Goal: Task Accomplishment & Management: Use online tool/utility

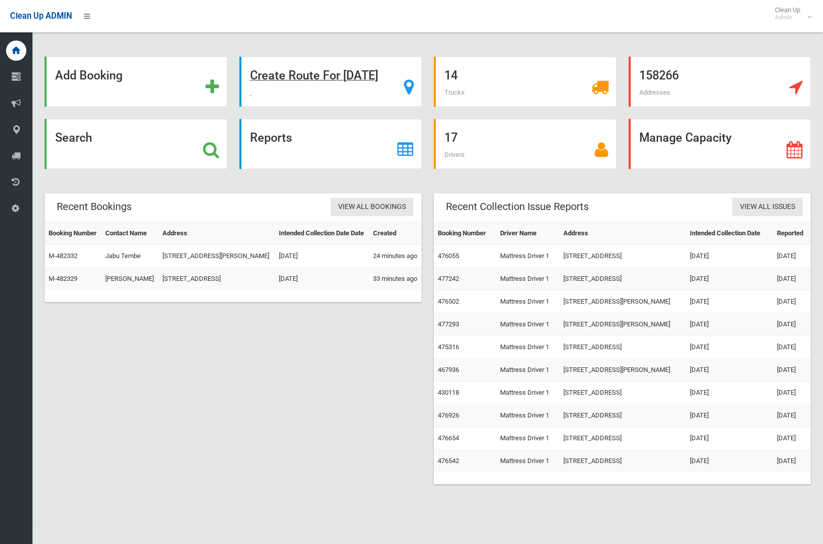
click at [321, 77] on strong "Create Route For Tomorrow" at bounding box center [314, 75] width 128 height 14
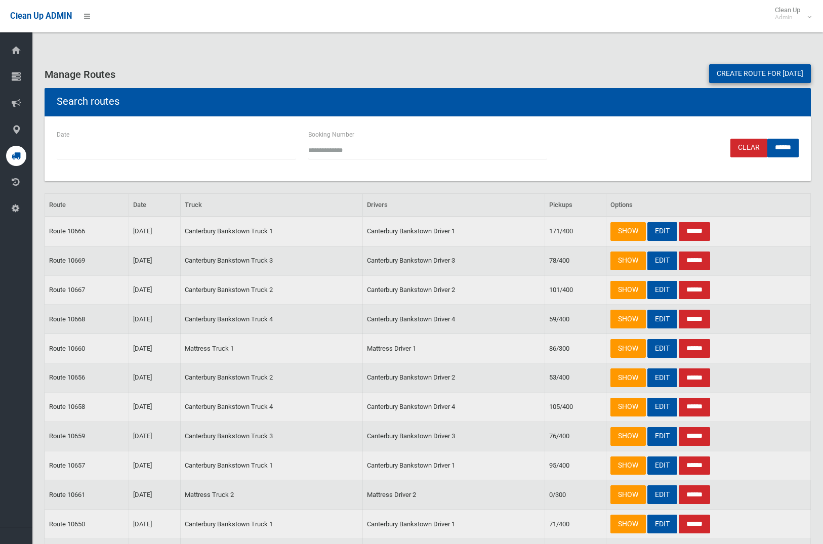
click at [741, 72] on link "Create route for tomorrow" at bounding box center [760, 73] width 102 height 19
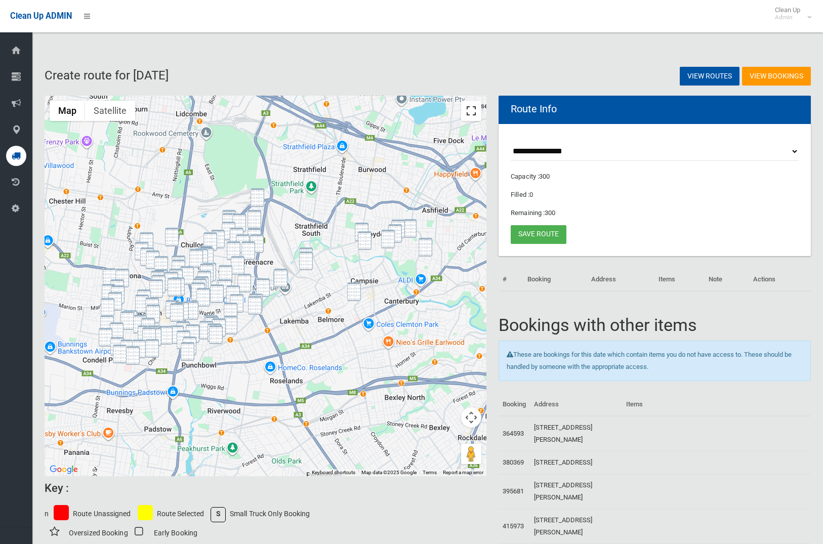
click at [474, 109] on button "Toggle fullscreen view" at bounding box center [471, 111] width 20 height 20
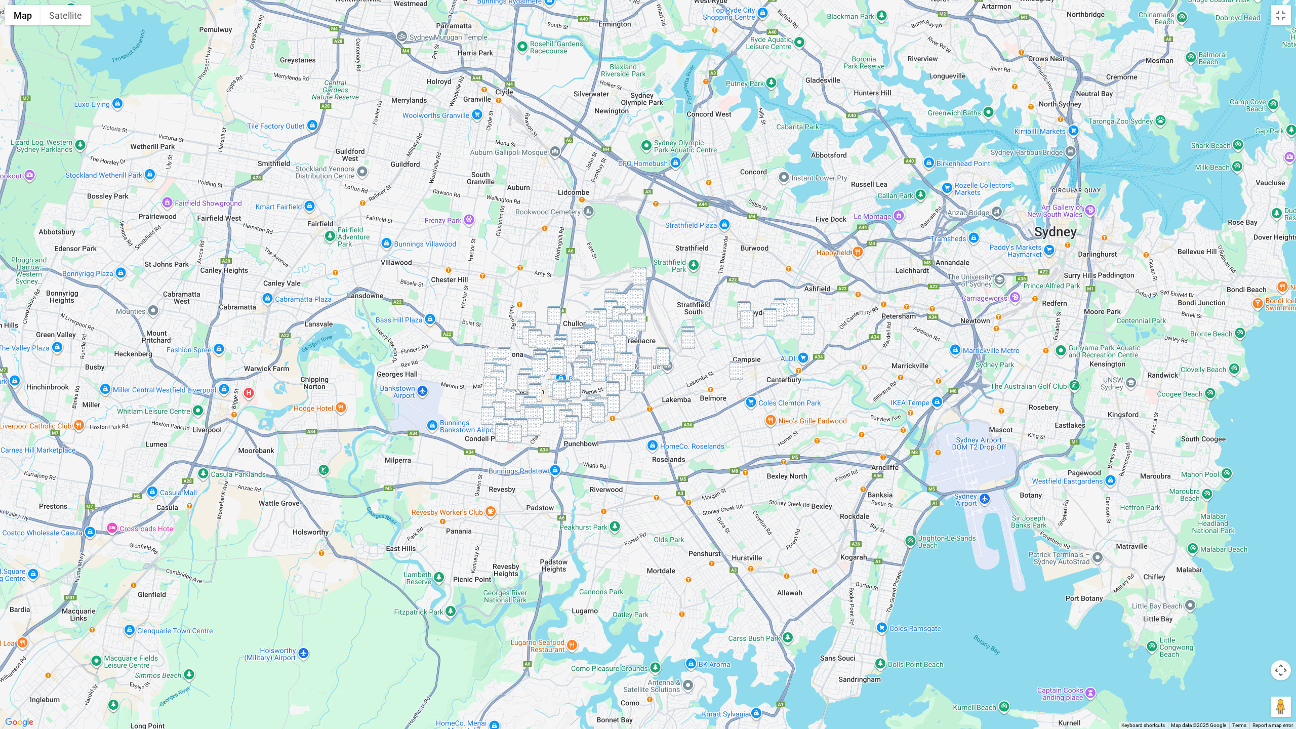
click at [792, 306] on img "10 Goodlet Street, ASHBURY NSW 2193" at bounding box center [792, 307] width 14 height 19
click at [783, 301] on img "35 Hay Street, CROYDON PARK NSW 2133" at bounding box center [781, 307] width 14 height 19
click at [781, 306] on img "164 Croydon Avenue, CROYDON PARK NSW 2133" at bounding box center [778, 312] width 14 height 19
click at [773, 313] on img "28 Morris Avenue, CROYDON PARK NSW 2133" at bounding box center [771, 317] width 14 height 19
drag, startPoint x: 748, startPoint y: 307, endPoint x: 745, endPoint y: 312, distance: 6.3
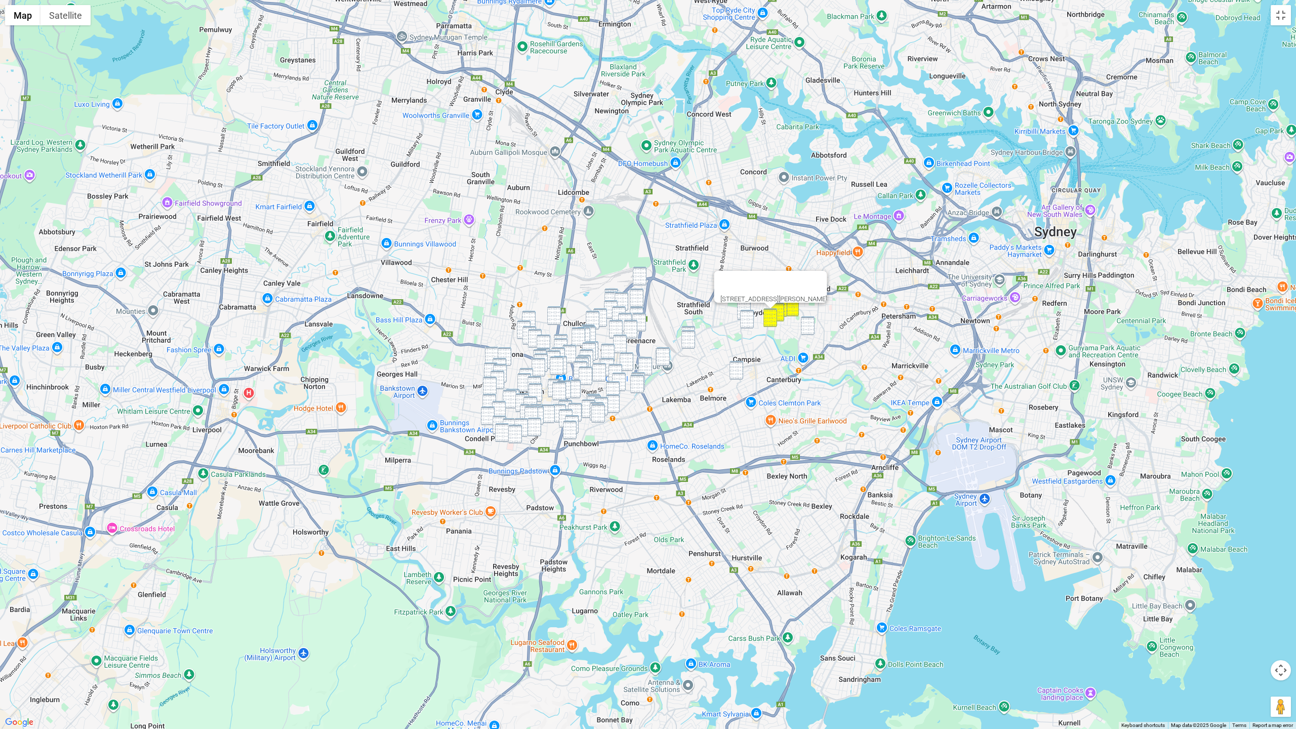
click at [748, 307] on img "332 Georges River Road, CROYDON PARK NSW 2133" at bounding box center [744, 310] width 14 height 19
drag, startPoint x: 745, startPoint y: 314, endPoint x: 750, endPoint y: 317, distance: 5.2
click at [746, 315] on img "53 Balmoral Avenue, CROYDON PARK NSW 2133" at bounding box center [747, 319] width 14 height 19
drag, startPoint x: 807, startPoint y: 326, endPoint x: 774, endPoint y: 356, distance: 43.7
click at [806, 327] on img "36 Third Street, ASHBURY NSW 2193" at bounding box center [808, 326] width 14 height 19
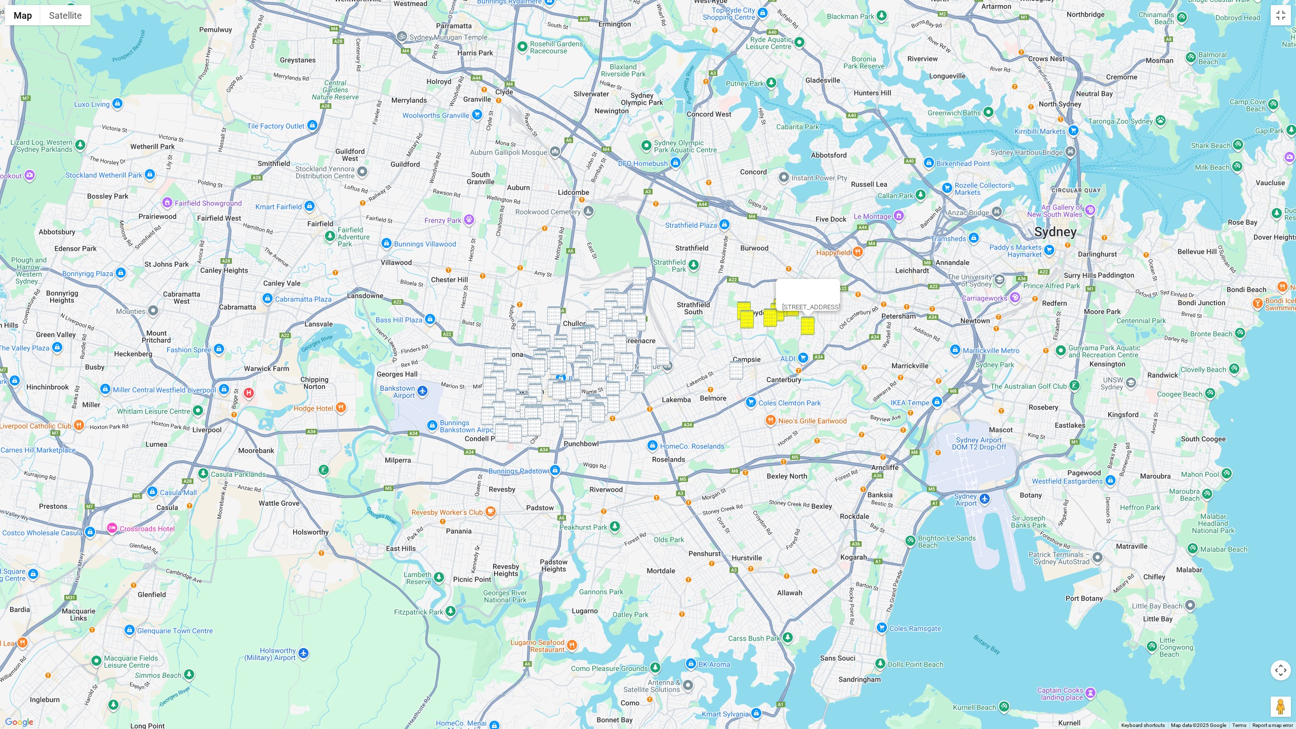
drag, startPoint x: 739, startPoint y: 372, endPoint x: 779, endPoint y: 366, distance: 40.0
click at [739, 372] on img "32 Loftus Street, CAMPSIE NSW 2194" at bounding box center [737, 370] width 14 height 19
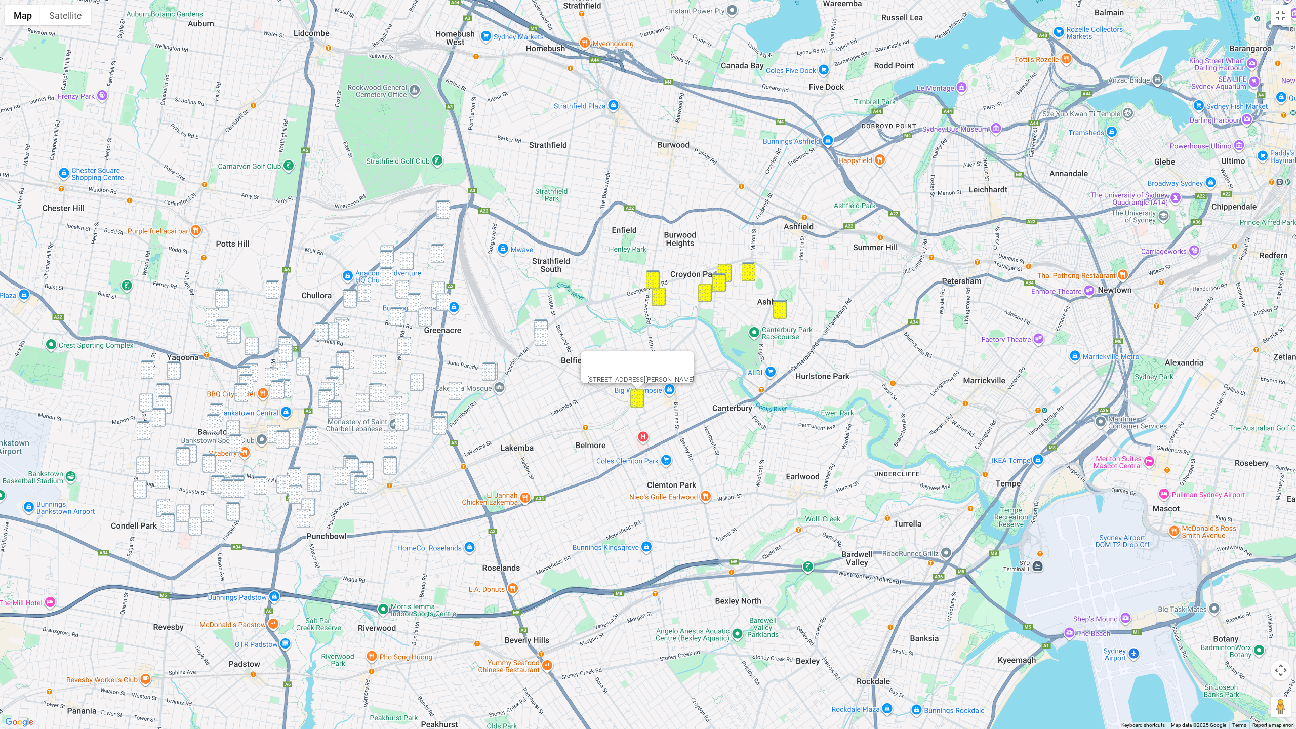
drag, startPoint x: 458, startPoint y: 364, endPoint x: 528, endPoint y: 374, distance: 70.6
click at [528, 374] on div "32 Loftus Street, CAMPSIE NSW 2194" at bounding box center [648, 364] width 1296 height 729
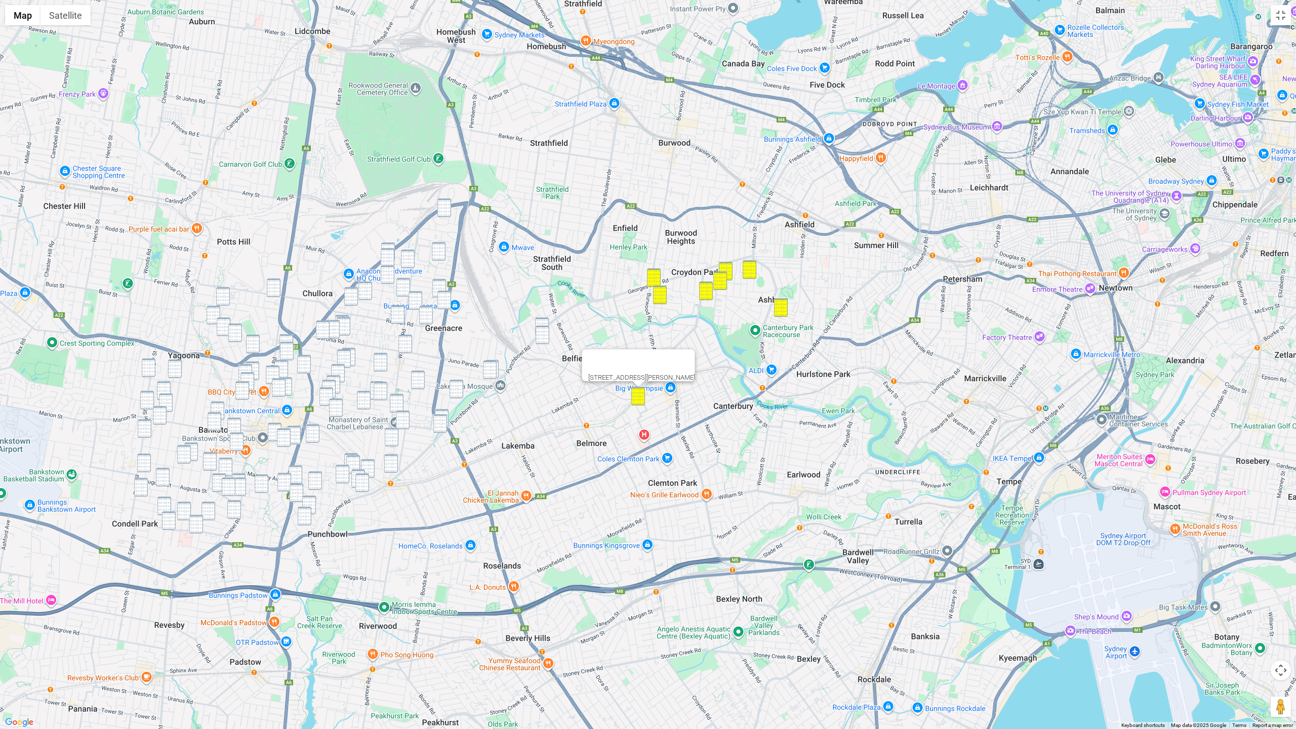
drag, startPoint x: 448, startPoint y: 207, endPoint x: 477, endPoint y: 240, distance: 43.4
click at [448, 207] on img "12 Glover Street, GREENACRE NSW 2190" at bounding box center [445, 208] width 14 height 19
click at [546, 323] on img "49A Persic Street, BELFIELD NSW 2191" at bounding box center [542, 327] width 14 height 19
click at [545, 332] on img "26 Persic Street, BELFIELD NSW 2191" at bounding box center [543, 335] width 14 height 19
drag, startPoint x: 441, startPoint y: 250, endPoint x: 446, endPoint y: 281, distance: 31.3
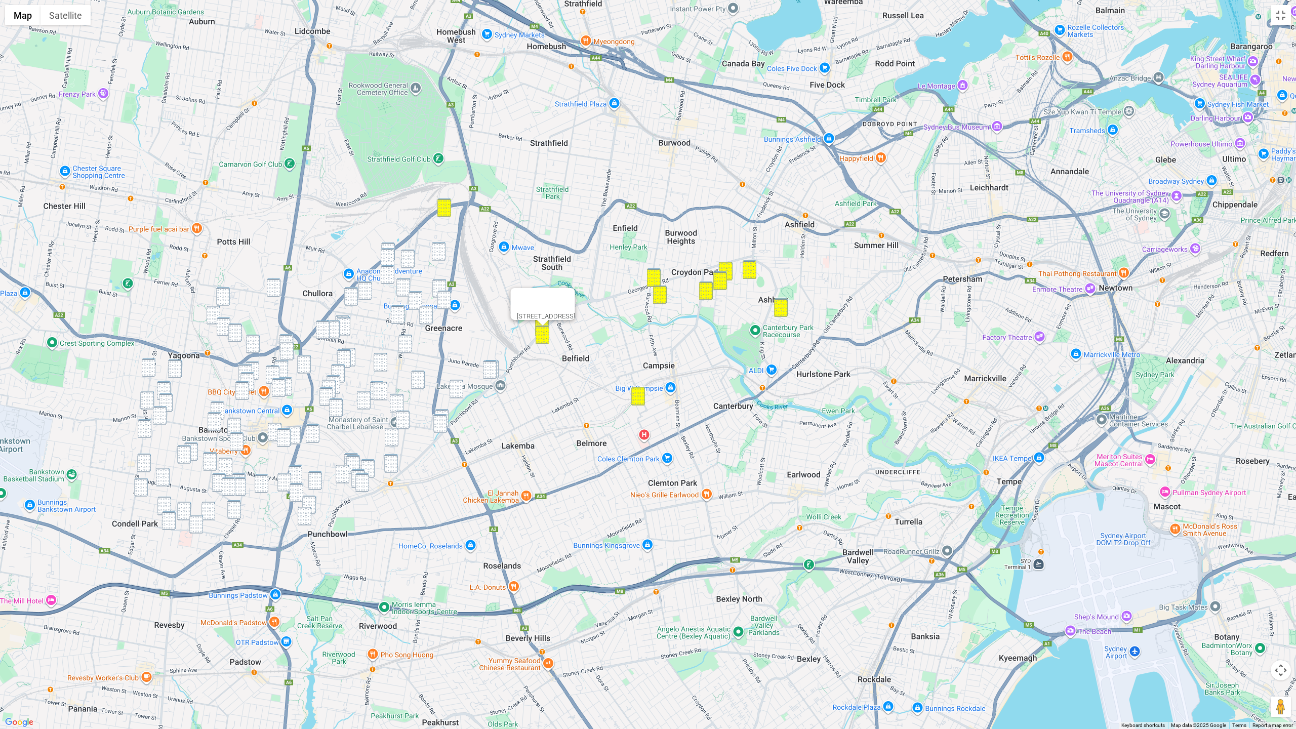
click at [442, 252] on img "1 Melaleuca Grove, GREENACRE NSW 2190" at bounding box center [439, 251] width 14 height 19
click at [446, 282] on div "To navigate, press the arrow keys. 26 Persic Street, BELFIELD NSW 2191" at bounding box center [648, 364] width 1296 height 729
drag, startPoint x: 442, startPoint y: 250, endPoint x: 438, endPoint y: 288, distance: 38.7
click at [442, 250] on img "1 Melaleuca Grove, GREENACRE NSW 2190" at bounding box center [439, 251] width 14 height 19
click at [438, 284] on img "12 Rea Street, GREENACRE NSW 2190" at bounding box center [439, 288] width 14 height 19
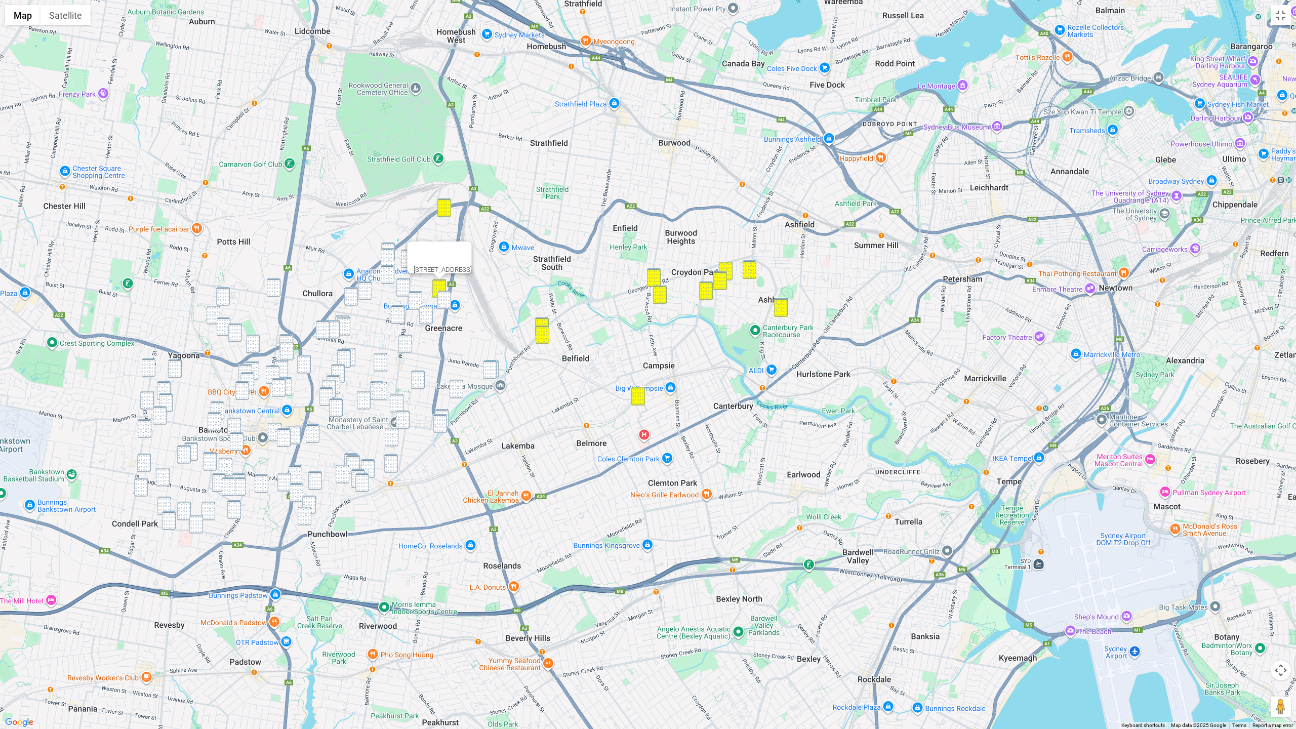
click at [442, 297] on img "148 Roberts Road, GREENACRE NSW 2190" at bounding box center [445, 300] width 14 height 19
click at [488, 367] on img "99 Wangee Road, GREENACRE NSW 2190" at bounding box center [490, 370] width 14 height 19
click at [498, 368] on img "1/97 Wangee Road, GREENACRE NSW 2190" at bounding box center [492, 369] width 14 height 19
drag, startPoint x: 408, startPoint y: 258, endPoint x: 392, endPoint y: 249, distance: 18.4
click at [407, 258] on img "2 Shellcote Road, GREENACRE NSW 2190" at bounding box center [408, 259] width 14 height 19
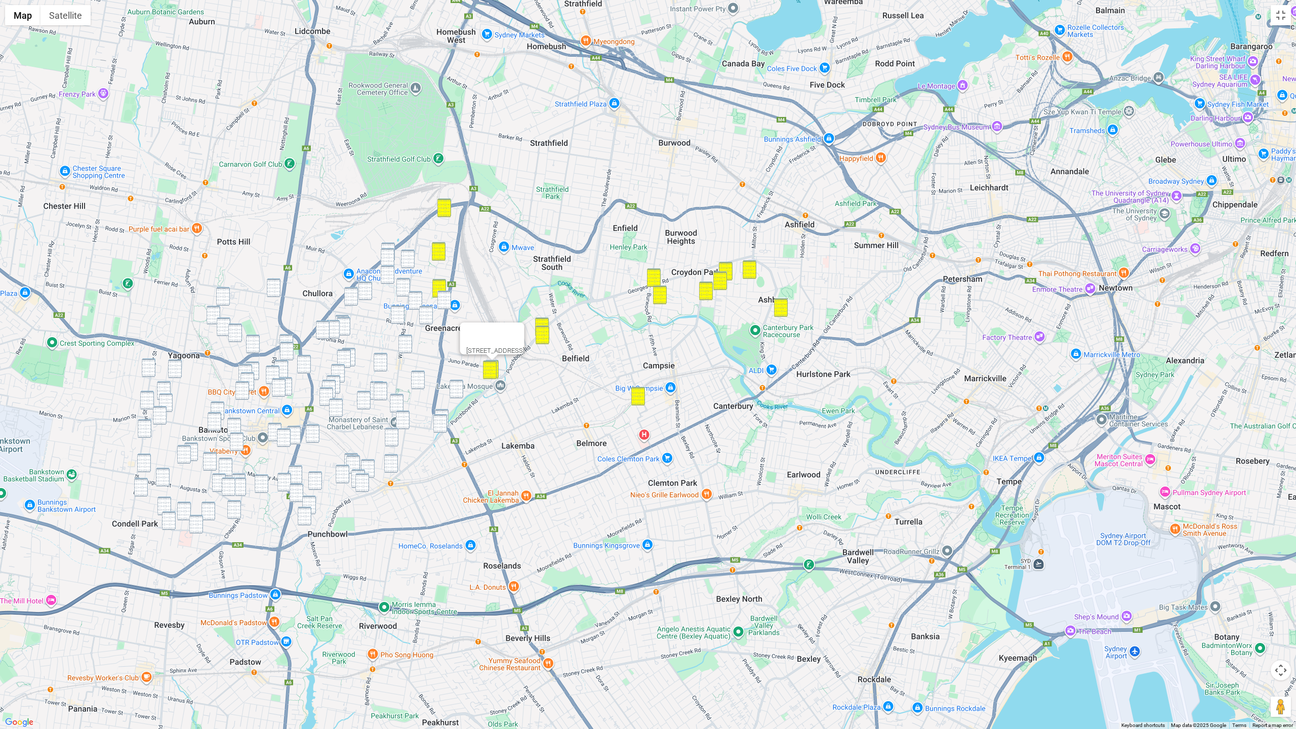
click at [385, 243] on img "307B Noble Avenue, GREENACRE NSW 2190" at bounding box center [388, 252] width 14 height 19
click at [386, 261] on img "305 Noble Avenue, GREENACRE NSW 2190" at bounding box center [388, 257] width 14 height 19
drag, startPoint x: 409, startPoint y: 262, endPoint x: 404, endPoint y: 263, distance: 5.6
click at [409, 262] on img "2 Shellcote Road, GREENACRE NSW 2190" at bounding box center [408, 259] width 14 height 19
click at [390, 257] on img "305 Noble Avenue, GREENACRE NSW 2190" at bounding box center [388, 257] width 14 height 19
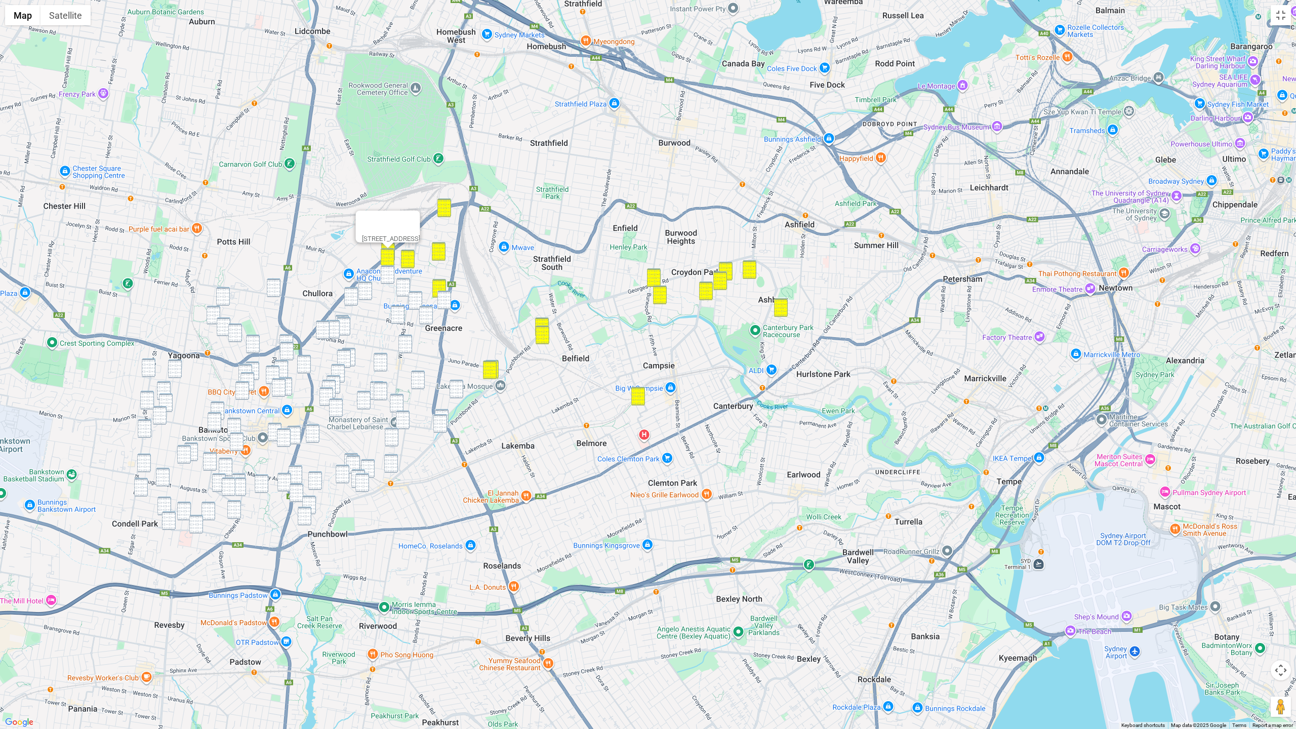
click at [390, 275] on img "8 Rosalie Crescent, GREENACRE NSW 2190" at bounding box center [388, 274] width 14 height 19
drag, startPoint x: 402, startPoint y: 284, endPoint x: 406, endPoint y: 288, distance: 5.7
click at [403, 285] on img "8 Cardigan Road, GREENACRE NSW 2190" at bounding box center [404, 287] width 14 height 19
drag, startPoint x: 414, startPoint y: 298, endPoint x: 459, endPoint y: 301, distance: 44.7
click at [416, 298] on img "16 Tempe Street, GREENACRE NSW 2190" at bounding box center [416, 300] width 14 height 19
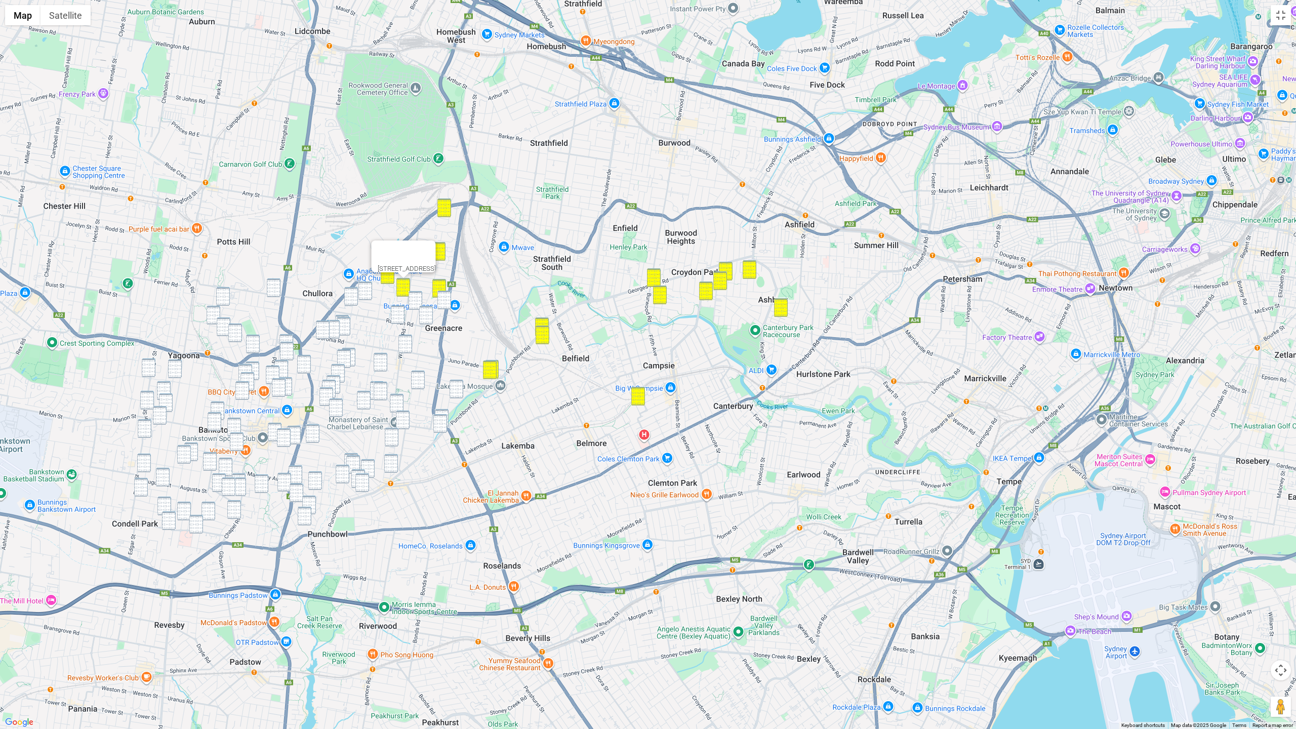
click at [448, 301] on img "148 Roberts Road, GREENACRE NSW 2190" at bounding box center [445, 300] width 14 height 19
click at [417, 300] on img "16 Tempe Street, GREENACRE NSW 2190" at bounding box center [416, 300] width 14 height 19
click at [433, 318] on div "16 Tempe Street, GREENACRE NSW 2190" at bounding box center [648, 364] width 1296 height 729
click at [461, 391] on img "16 Pelman Avenue, GREENACRE NSW 2190" at bounding box center [457, 389] width 14 height 19
drag, startPoint x: 428, startPoint y: 315, endPoint x: 418, endPoint y: 317, distance: 10.2
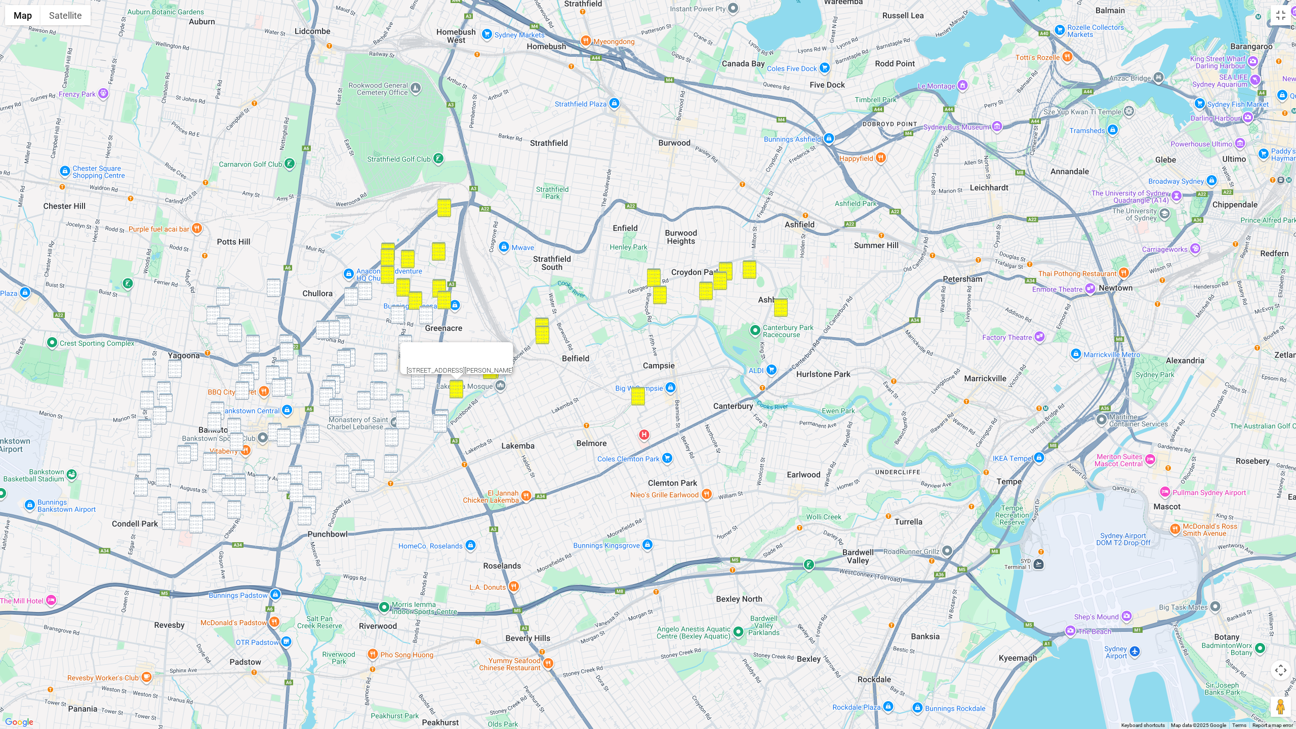
click at [428, 315] on img "20 Rawson Road, GREENACRE NSW 2190" at bounding box center [426, 315] width 14 height 19
click at [400, 319] on img "39 Rawson Road, GREENACRE NSW 2190" at bounding box center [398, 314] width 14 height 19
drag, startPoint x: 403, startPoint y: 340, endPoint x: 409, endPoint y: 367, distance: 27.4
click at [404, 341] on img "200 Juno Parade, GREENACRE NSW 2190" at bounding box center [406, 344] width 14 height 19
click at [420, 387] on img "30 Gosling Street, GREENACRE NSW 2190" at bounding box center [418, 380] width 14 height 19
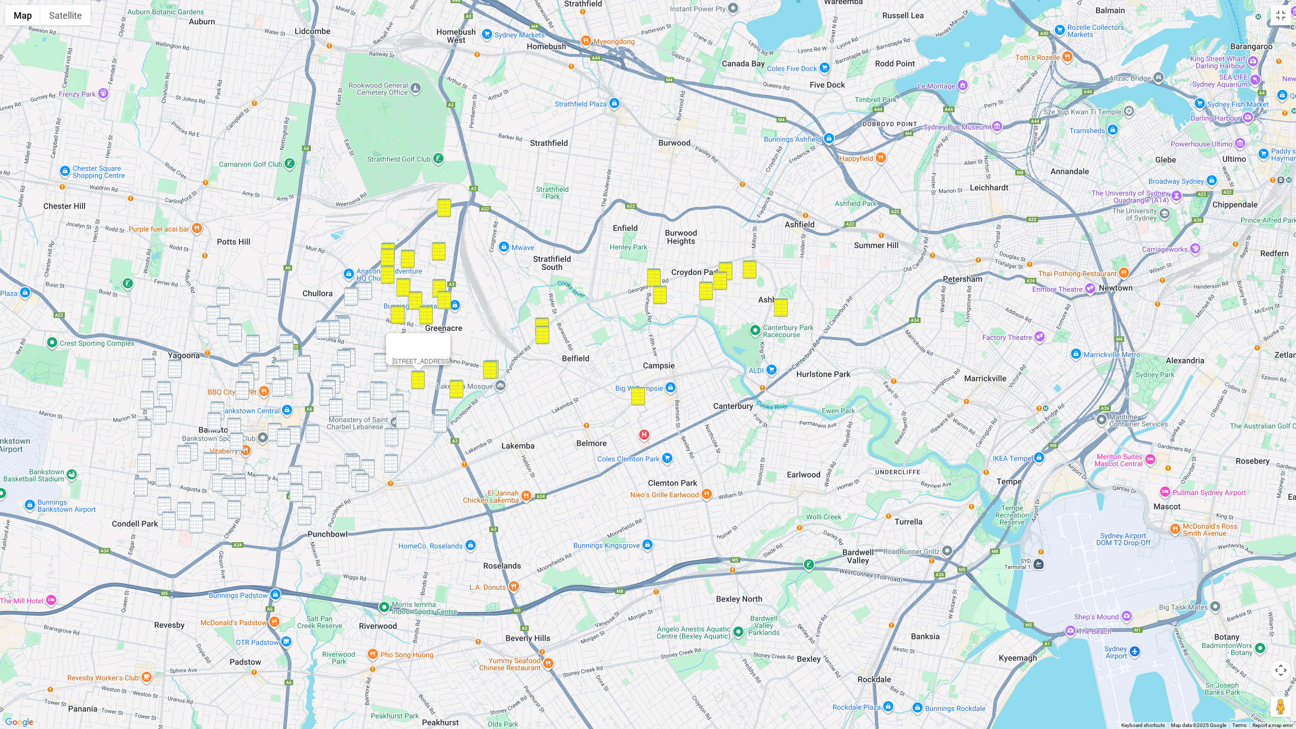
drag, startPoint x: 353, startPoint y: 295, endPoint x: 374, endPoint y: 293, distance: 20.4
click at [353, 295] on img "24 Hillcrest Avenue, GREENACRE NSW 2190" at bounding box center [351, 296] width 14 height 19
click at [374, 293] on div "24 Hillcrest Avenue, GREENACRE NSW 2190" at bounding box center [648, 364] width 1296 height 729
drag, startPoint x: 371, startPoint y: 293, endPoint x: 378, endPoint y: 307, distance: 16.3
click at [371, 293] on img "71 Northcote Road, GREENACRE NSW 2190" at bounding box center [366, 291] width 14 height 19
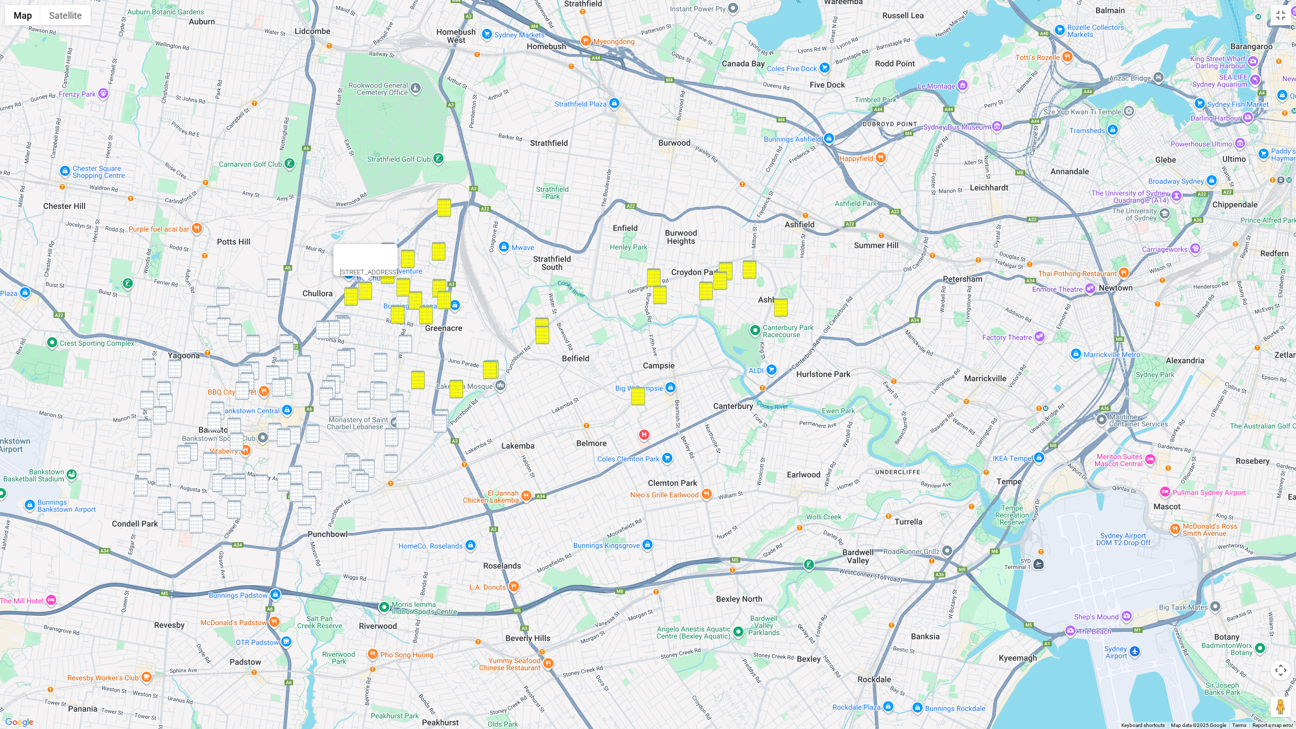
click at [405, 343] on img "200 Juno Parade, GREENACRE NSW 2190" at bounding box center [406, 344] width 14 height 19
drag, startPoint x: 379, startPoint y: 362, endPoint x: 400, endPoint y: 382, distance: 29.0
click at [381, 363] on img "15 Bromley Avenue, GREENACRE NSW 2190" at bounding box center [381, 362] width 14 height 19
drag, startPoint x: 446, startPoint y: 411, endPoint x: 442, endPoint y: 419, distance: 9.3
click at [446, 411] on img "3 Park Avenue, PUNCHBOWL NSW 2196" at bounding box center [442, 418] width 14 height 19
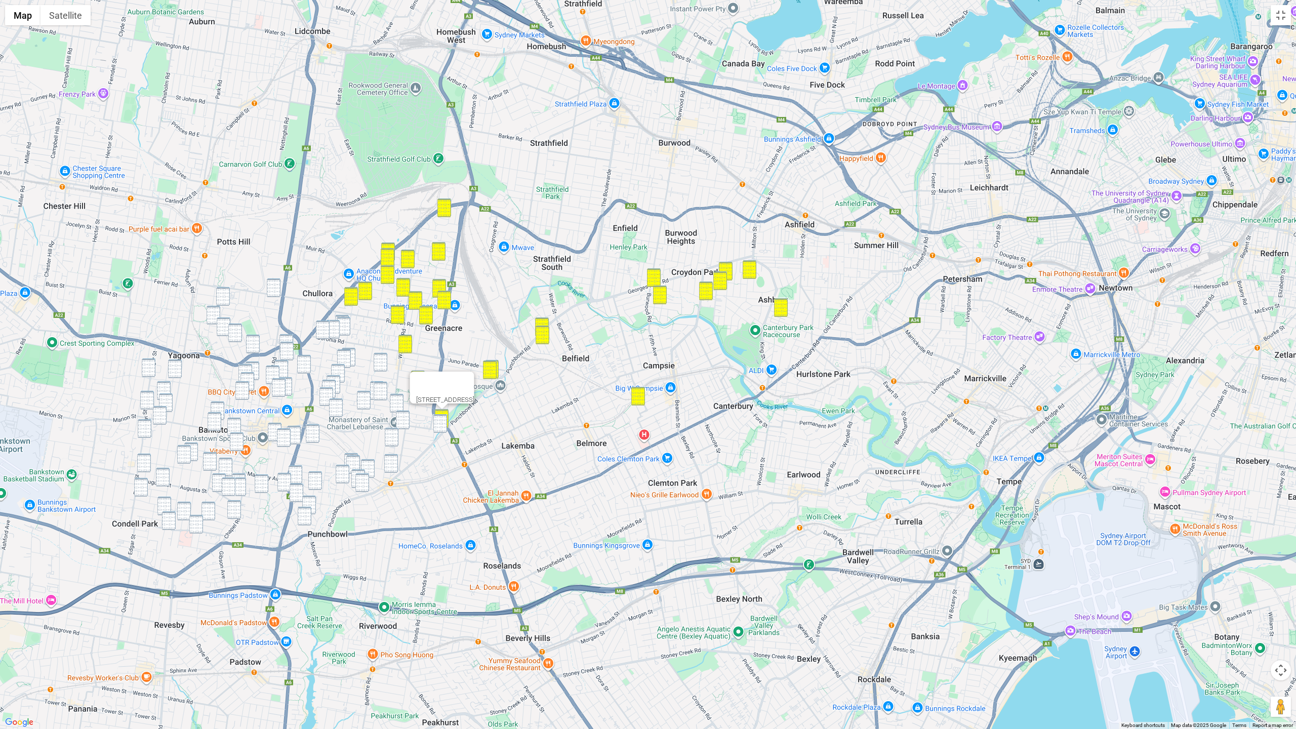
drag, startPoint x: 442, startPoint y: 419, endPoint x: 313, endPoint y: 331, distance: 155.8
click at [442, 419] on img "587 Punchbowl Road, PUNCHBOWL NSW 2196" at bounding box center [440, 423] width 14 height 19
drag, startPoint x: 328, startPoint y: 190, endPoint x: 440, endPoint y: 201, distance: 112.4
click at [453, 166] on div "587 Punchbowl Road, PUNCHBOWL NSW 2196" at bounding box center [648, 364] width 1296 height 729
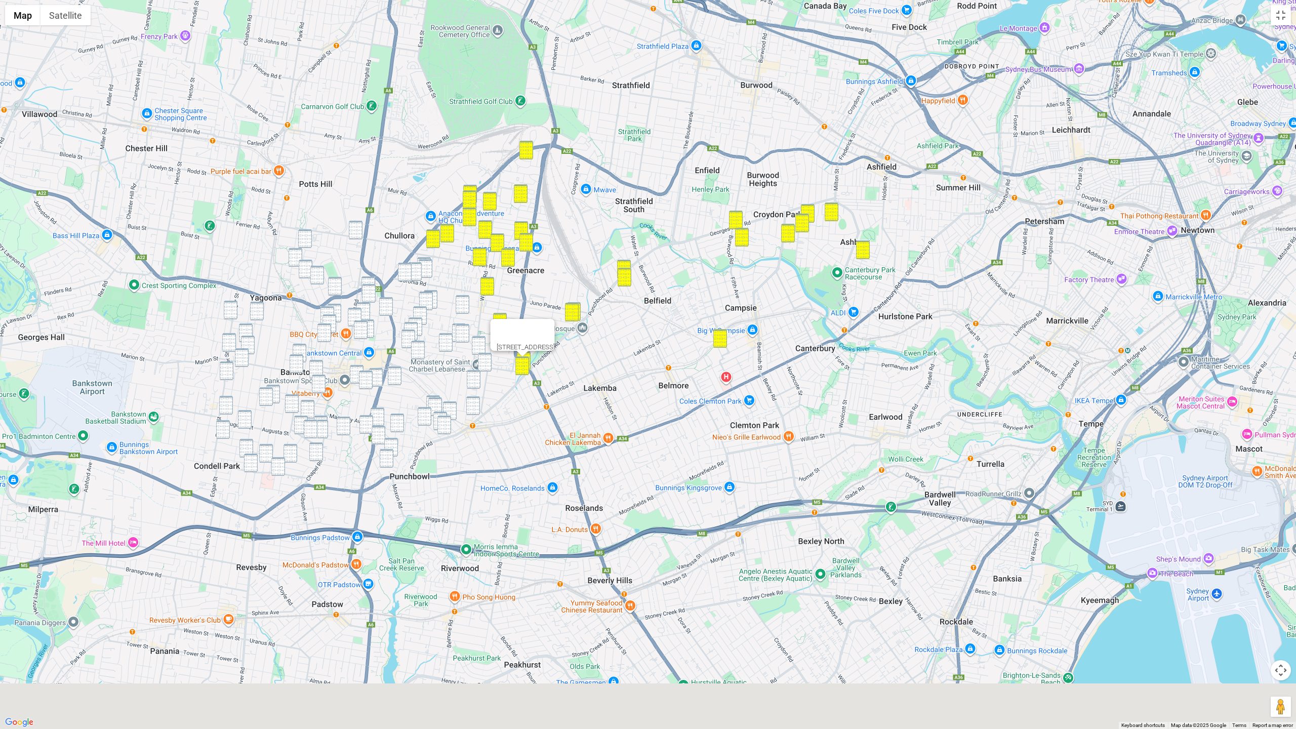
drag, startPoint x: 568, startPoint y: 334, endPoint x: 659, endPoint y: 267, distance: 112.7
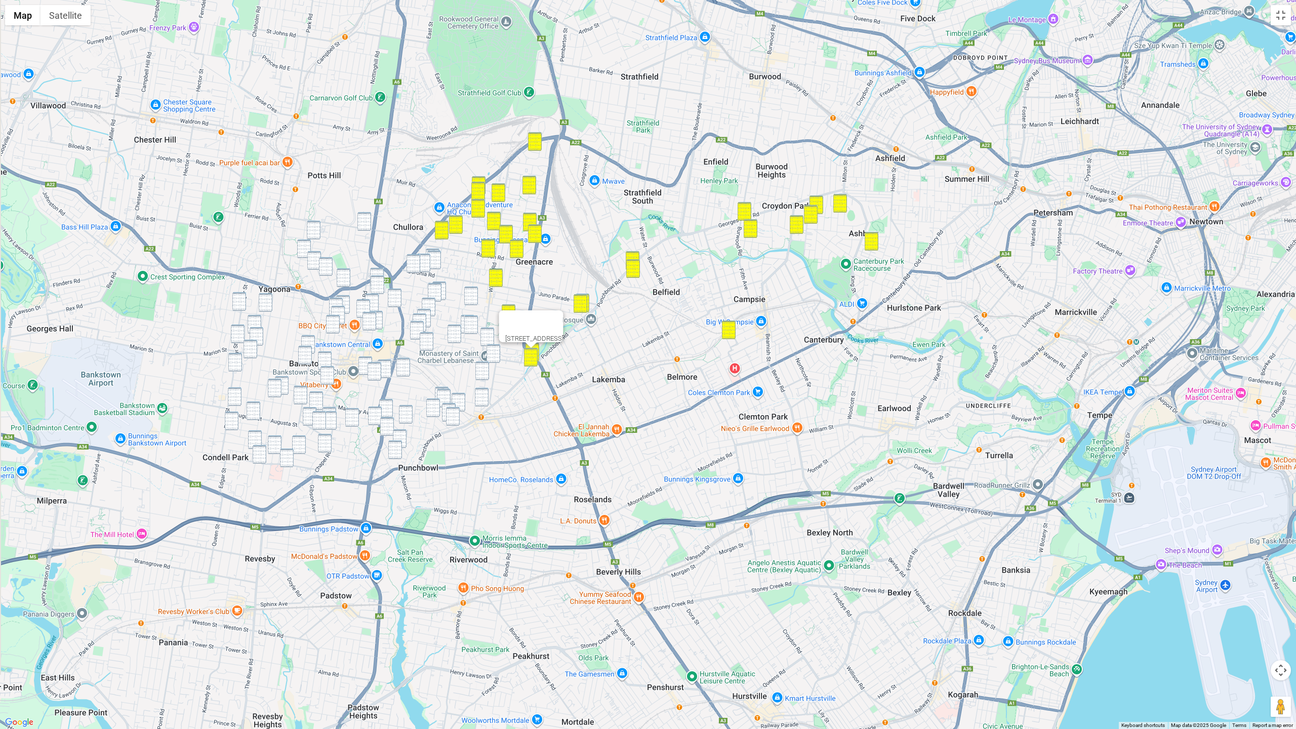
click at [659, 267] on div "587 Punchbowl Road, PUNCHBOWL NSW 2196" at bounding box center [648, 364] width 1296 height 729
click at [370, 223] on img "35 Brunker Road, YAGOONA NSW 2199" at bounding box center [365, 221] width 14 height 19
drag, startPoint x: 366, startPoint y: 223, endPoint x: 355, endPoint y: 226, distance: 11.5
click at [366, 223] on img "35 Brunker Road, YAGOONA NSW 2199" at bounding box center [365, 221] width 14 height 19
click at [315, 230] on img "84 Bowden Boulevard, YAGOONA NSW 2199" at bounding box center [314, 229] width 14 height 19
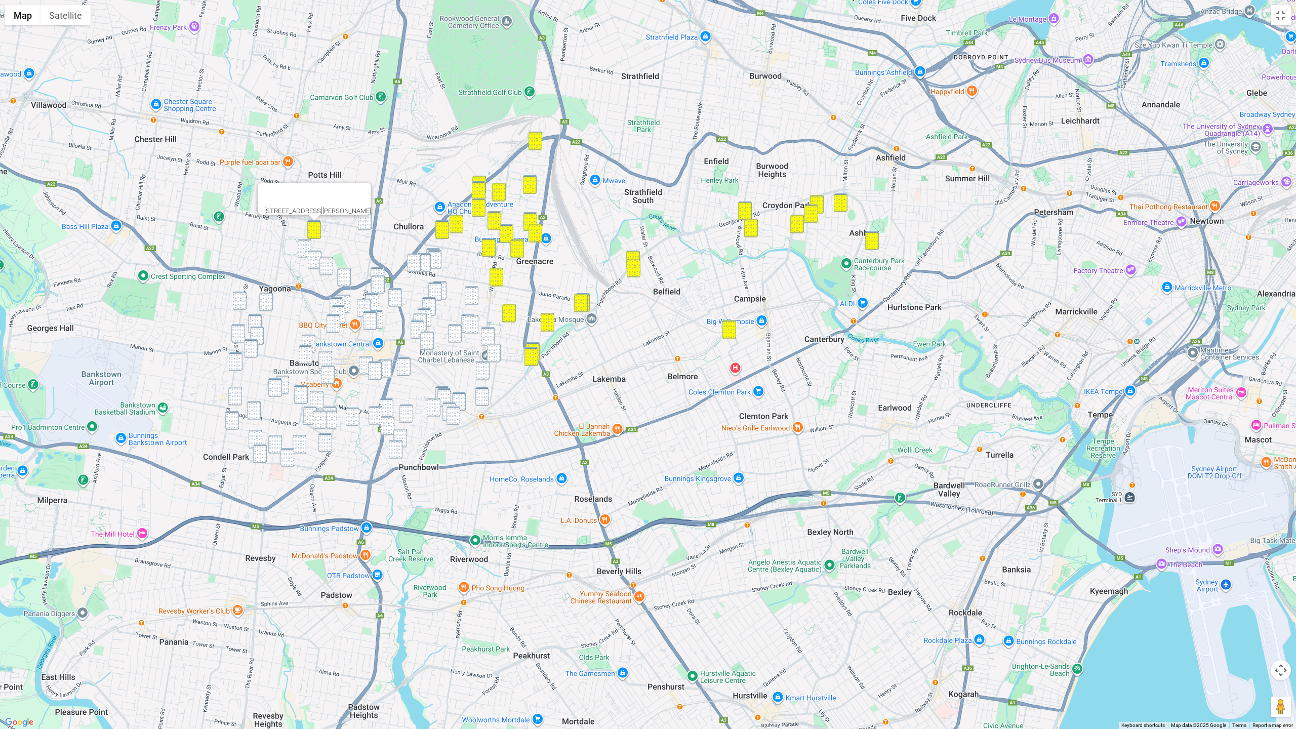
click at [370, 228] on img "35 Brunker Road, YAGOONA NSW 2199" at bounding box center [365, 221] width 14 height 19
click at [305, 250] on img "8 Daley Road, YAGOONA NSW 2199" at bounding box center [305, 248] width 14 height 19
drag, startPoint x: 312, startPoint y: 258, endPoint x: 320, endPoint y: 262, distance: 8.6
click at [312, 258] on img "40 Ashby Avenue, YAGOONA NSW 2199" at bounding box center [315, 260] width 14 height 19
drag, startPoint x: 326, startPoint y: 266, endPoint x: 395, endPoint y: 269, distance: 68.9
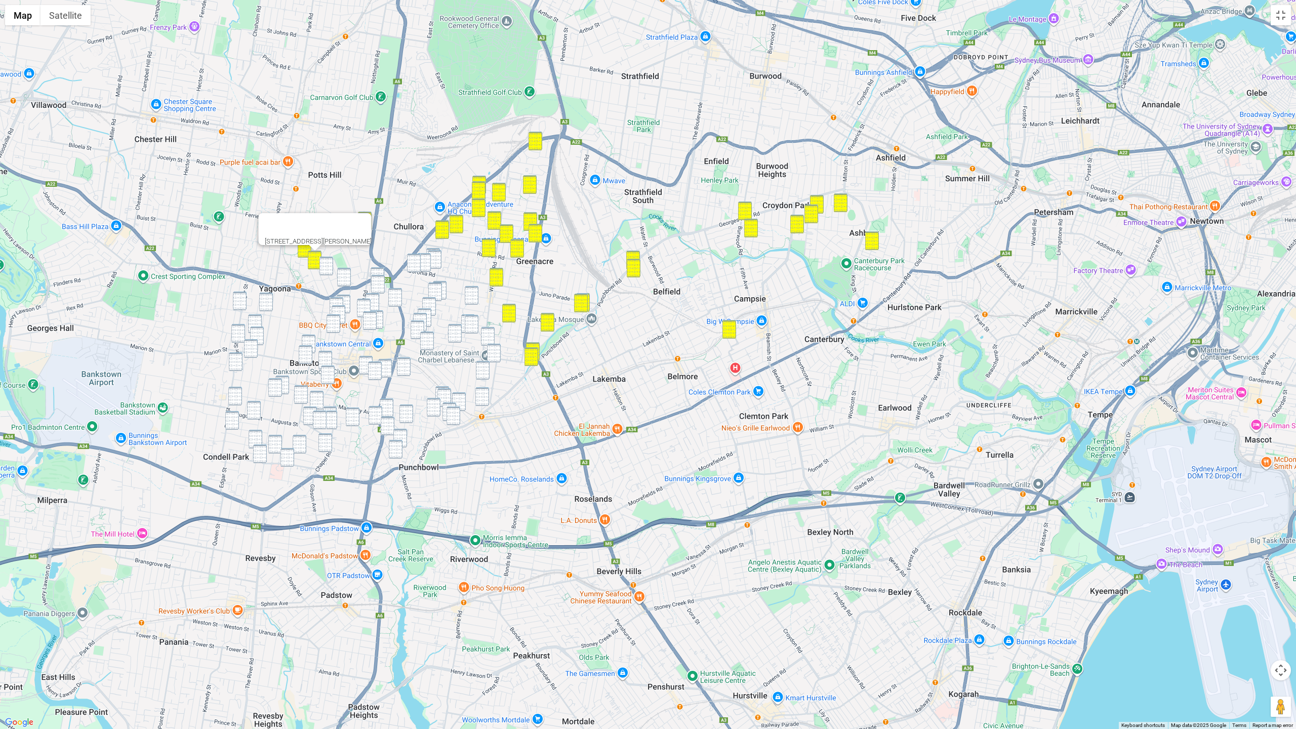
click at [327, 266] on img "46 Woodbine Street, YAGOONA NSW 2199" at bounding box center [327, 266] width 14 height 19
drag, startPoint x: 431, startPoint y: 249, endPoint x: 433, endPoint y: 255, distance: 6.1
click at [431, 249] on img "6 Islington Crescent, GREENACRE NSW 2190" at bounding box center [433, 257] width 14 height 19
click at [433, 256] on img "1 Islington Crescent, GREENACRE NSW 2190" at bounding box center [435, 259] width 14 height 19
click at [421, 262] on img "151 Boronia Road, GREENACRE NSW 2190" at bounding box center [424, 262] width 14 height 19
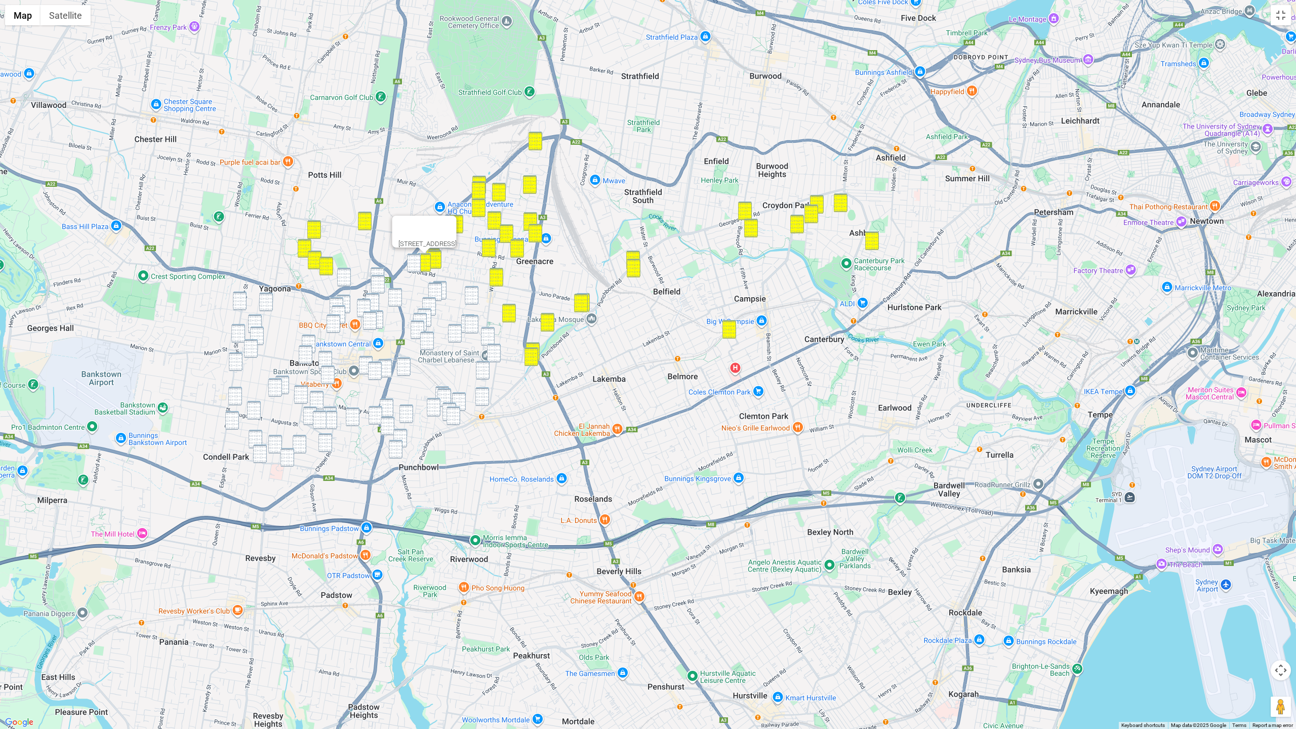
click at [406, 262] on div "151 Boronia Road, GREENACRE NSW 2190" at bounding box center [648, 364] width 1296 height 729
drag, startPoint x: 413, startPoint y: 264, endPoint x: 403, endPoint y: 266, distance: 10.3
click at [413, 264] on img "80 Highview Avenue, GREENACRE NSW 2190" at bounding box center [414, 263] width 14 height 19
click at [375, 271] on img "77 Conway Road, BANKSTOWN NSW 2200" at bounding box center [378, 276] width 14 height 19
click at [376, 280] on img "80 Jacobs Street, BANKSTOWN NSW 2200" at bounding box center [378, 284] width 14 height 19
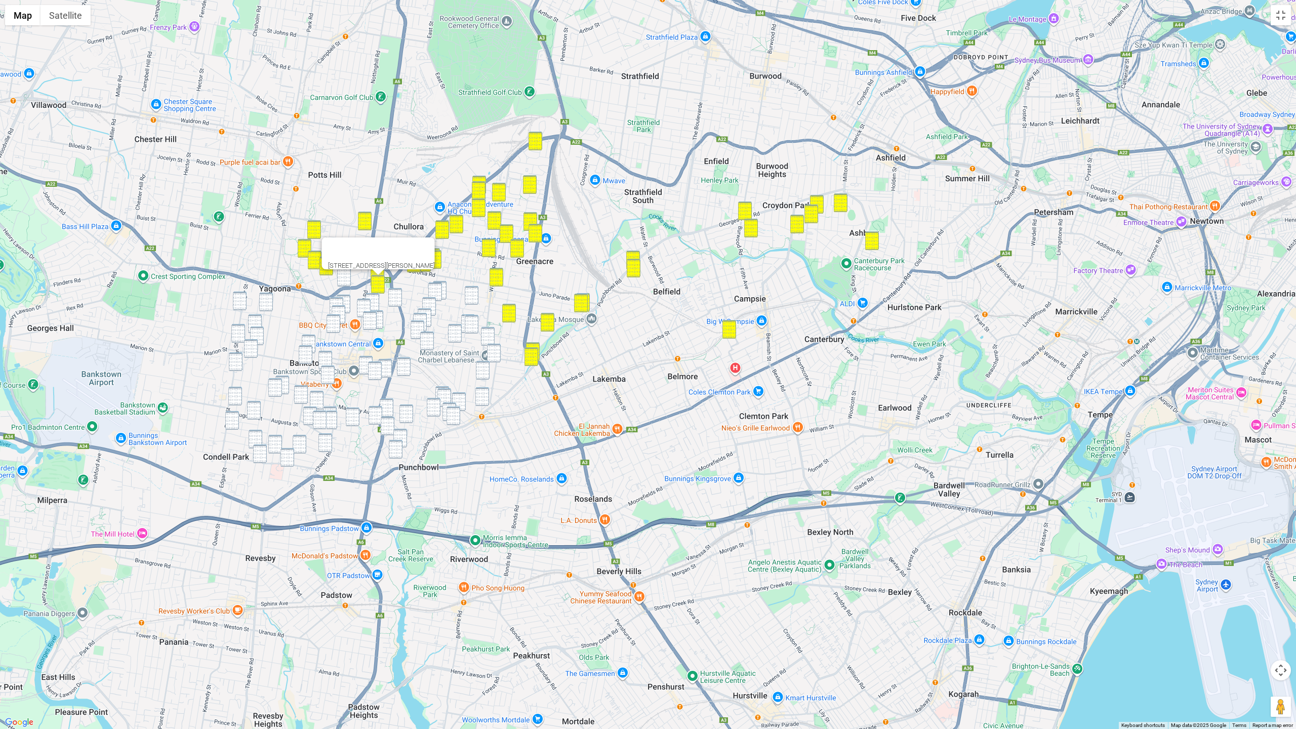
click at [349, 279] on img "374 Hume Highway, BANKSTOWN NSW 2200" at bounding box center [344, 277] width 14 height 19
click at [446, 289] on img "32A Omega Place, GREENACRE NSW 2190" at bounding box center [440, 290] width 14 height 19
drag, startPoint x: 442, startPoint y: 290, endPoint x: 457, endPoint y: 294, distance: 16.3
click at [648, 365] on div at bounding box center [1296, 365] width 1296 height 0
drag, startPoint x: 468, startPoint y: 295, endPoint x: 455, endPoint y: 295, distance: 12.7
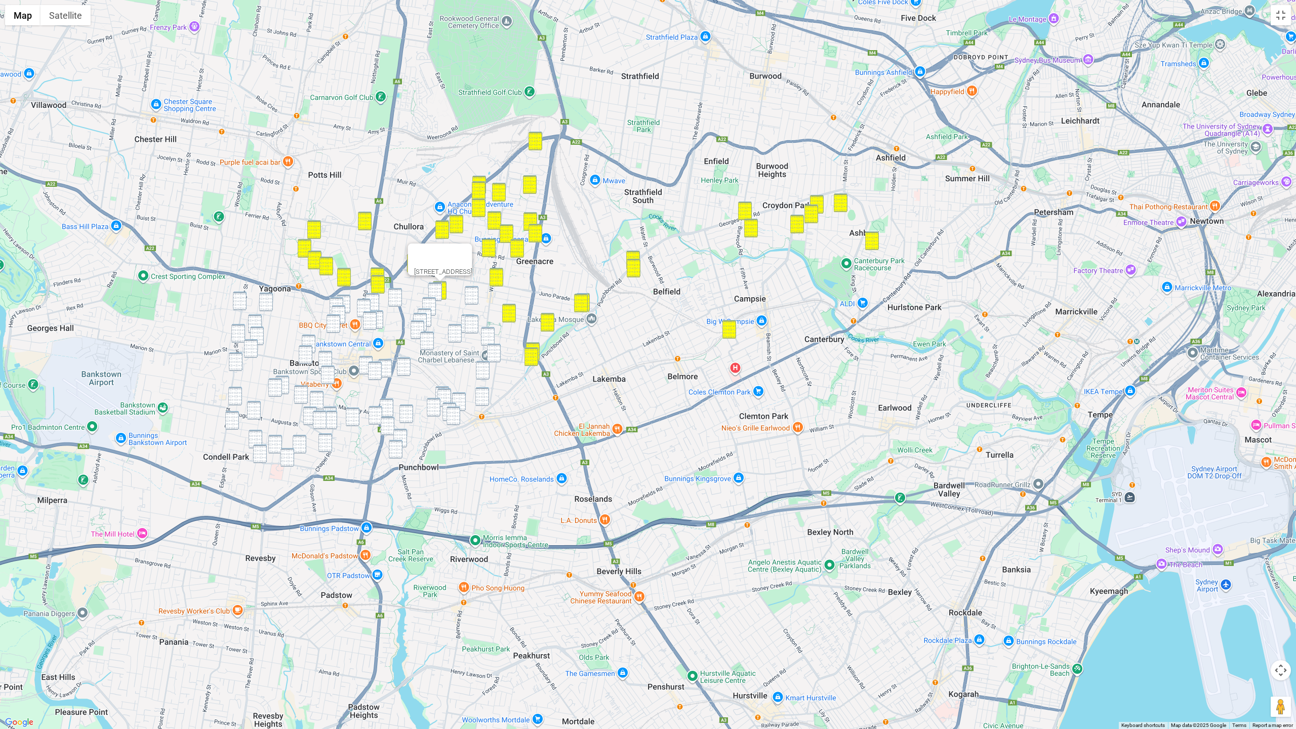
click at [468, 295] on img "15 Bromley Avenue, GREENACRE NSW 2190" at bounding box center [472, 295] width 14 height 19
click at [439, 292] on img "125A Hillcrest Avenue, GREENACRE NSW 2190" at bounding box center [435, 292] width 14 height 19
click at [434, 300] on img "121 Greenacre Road, GREENACRE NSW 2190" at bounding box center [429, 306] width 14 height 19
click at [429, 308] on img "121 Greenacre Road, GREENACRE NSW 2190" at bounding box center [429, 306] width 14 height 19
click at [423, 316] on img "204 Old Kent Road, GREENACRE NSW 2190" at bounding box center [420, 322] width 14 height 19
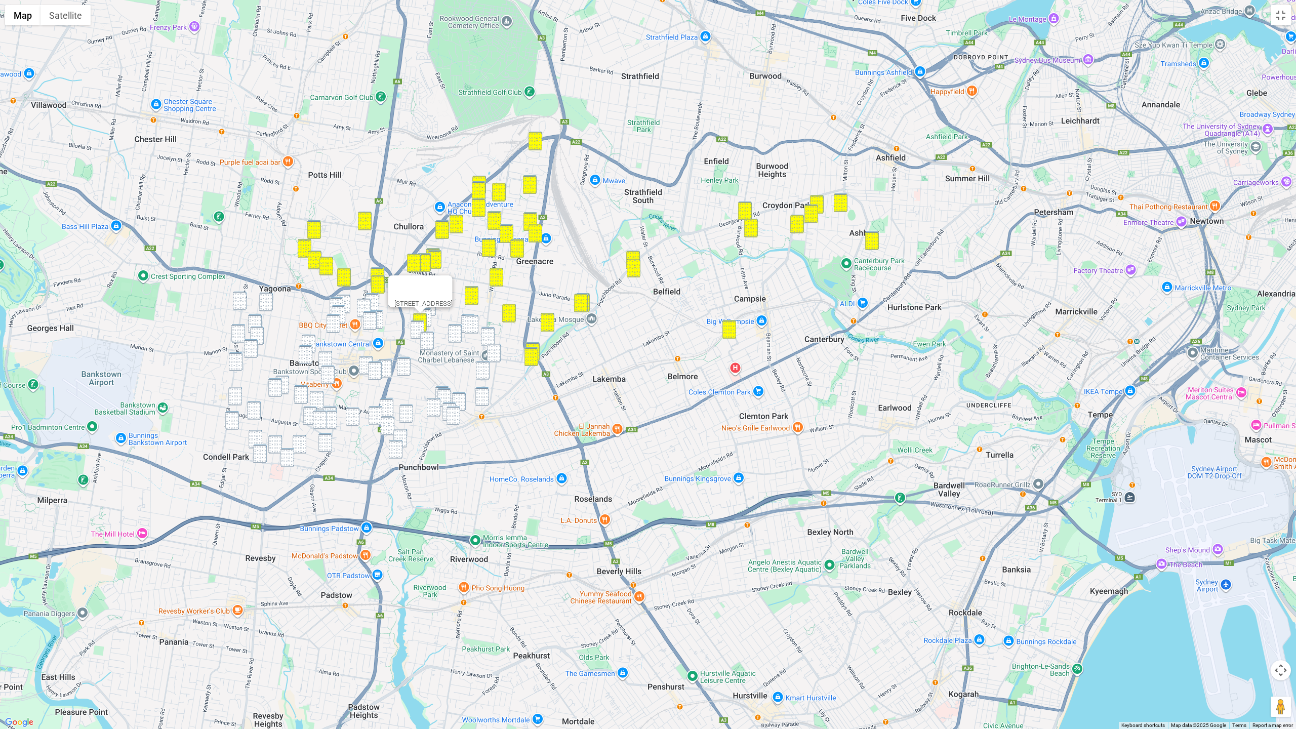
click at [431, 308] on img "121 Greenacre Road, GREENACRE NSW 2190" at bounding box center [429, 306] width 14 height 19
drag, startPoint x: 427, startPoint y: 311, endPoint x: 425, endPoint y: 320, distance: 9.0
click at [427, 312] on img "187A Old Kent Road, GREENACRE NSW 2190" at bounding box center [425, 317] width 14 height 19
drag, startPoint x: 420, startPoint y: 325, endPoint x: 425, endPoint y: 335, distance: 11.8
click at [420, 325] on img "2a Hillview Avenue, BANKSTOWN NSW 2200" at bounding box center [418, 330] width 14 height 19
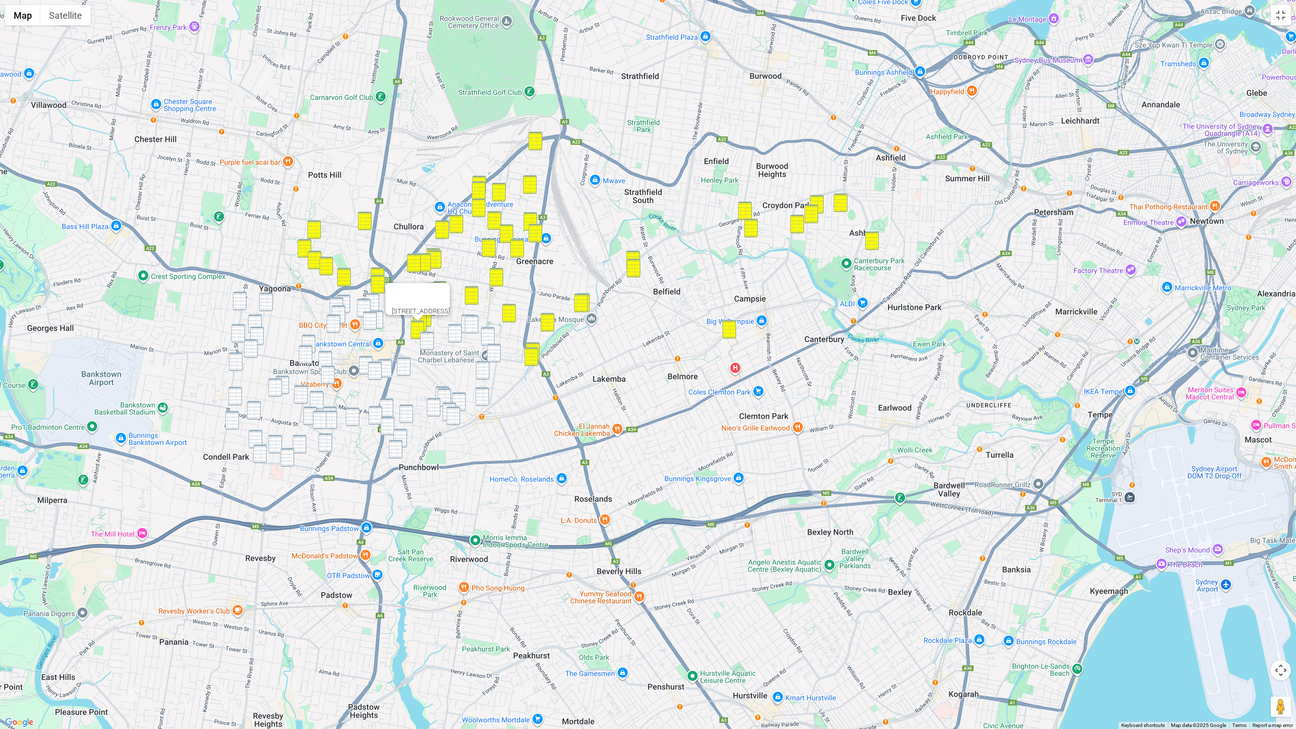
click at [427, 338] on img "28 Sealy Street, MOUNT LEWIS NSW 2190" at bounding box center [427, 341] width 14 height 19
click at [458, 332] on img "57 Noble Avenue, MOUNT LEWIS NSW 2190" at bounding box center [455, 333] width 14 height 19
click at [463, 325] on img "23 Buckwall Avenue, GREENACRE NSW 2190" at bounding box center [468, 323] width 14 height 19
click at [469, 326] on img "17 Buckwall Avenue, GREENACRE NSW 2190" at bounding box center [472, 324] width 14 height 19
drag
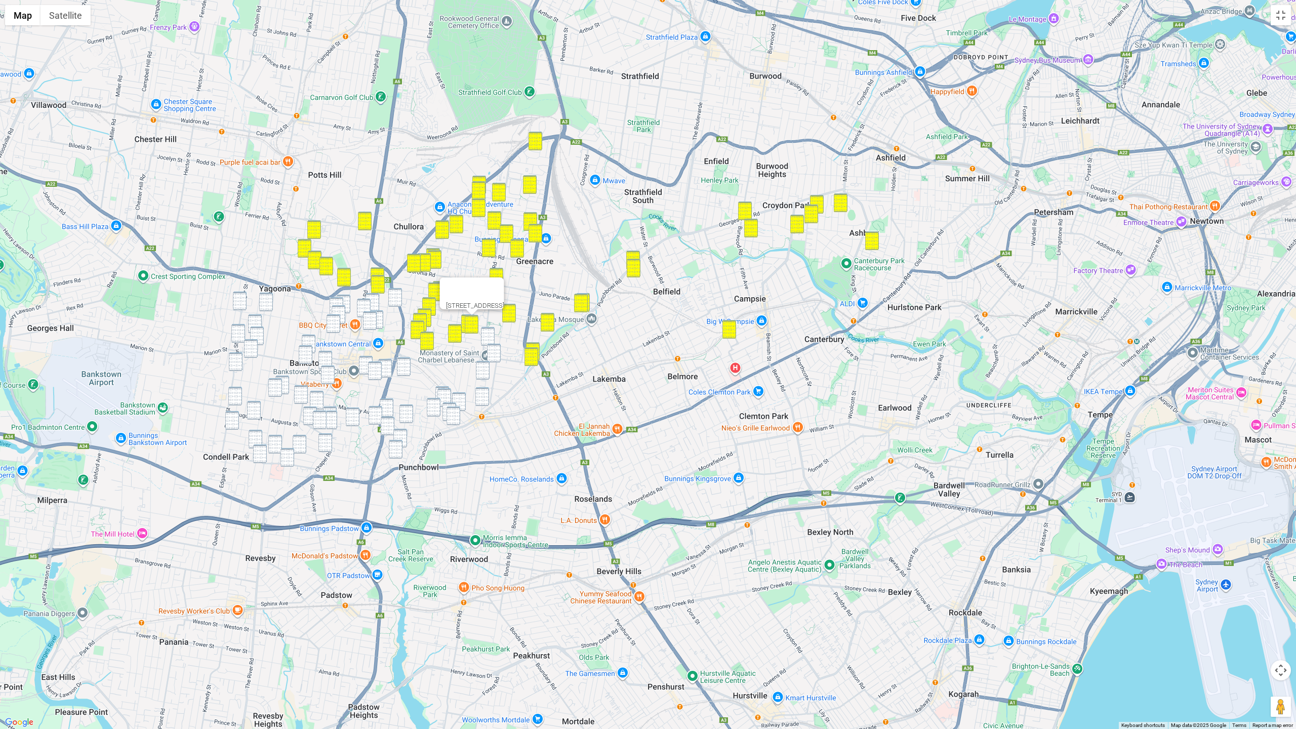
click at [488, 334] on img "58 Old Kent Road, GREENACRE NSW 2190" at bounding box center [488, 336] width 14 height 19
click at [498, 354] on img "94 Acacia Avenue, PUNCHBOWL NSW 2196" at bounding box center [494, 353] width 14 height 19
click at [485, 366] on img "1/108 Highclere Avenue, PUNCHBOWL NSW 2196" at bounding box center [483, 370] width 14 height 19
click at [482, 394] on img "27 Highclere Avenue, PUNCHBOWL NSW 2196" at bounding box center [483, 396] width 14 height 19
click at [438, 387] on img "2 Scott Street, PUNCHBOWL NSW 2196" at bounding box center [443, 395] width 14 height 19
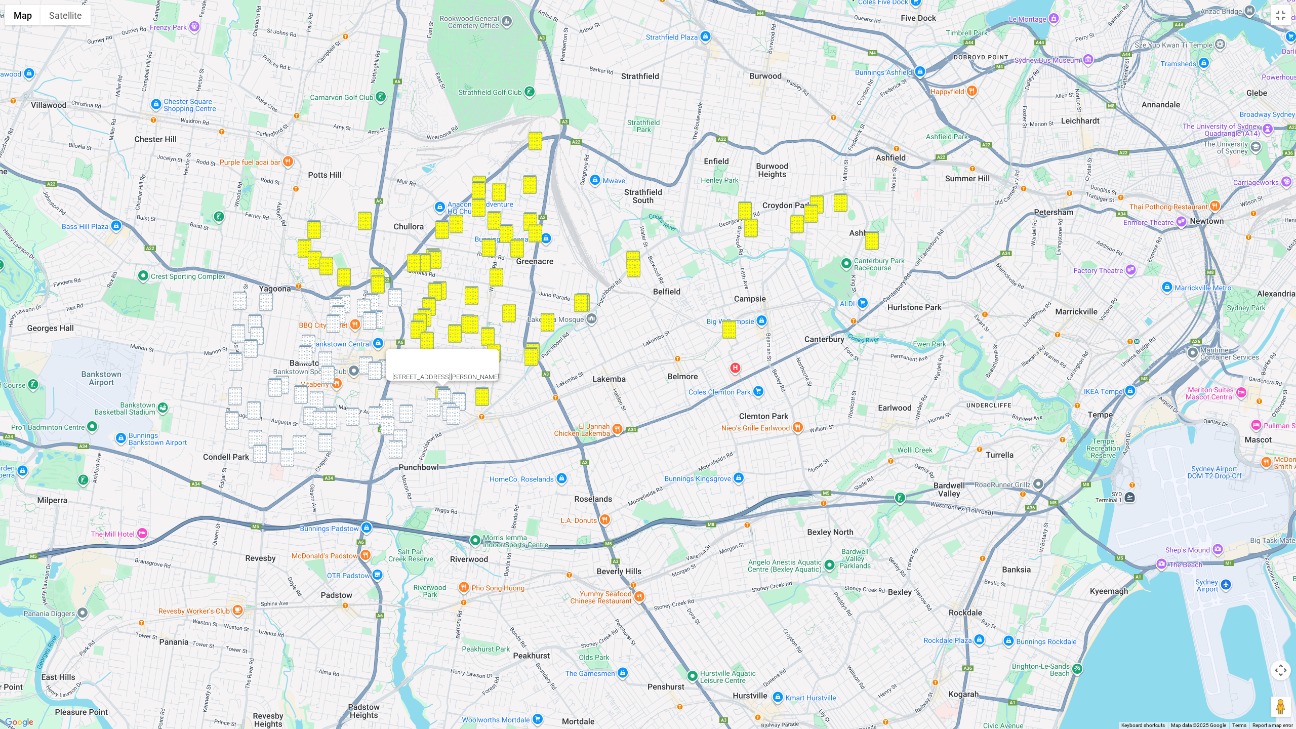
click at [445, 392] on img "52 Griffiths Avenue, PUNCHBOWL NSW 2196" at bounding box center [445, 397] width 14 height 19
click at [457, 398] on img "40 South Terrace, PUNCHBOWL NSW 2196" at bounding box center [459, 401] width 14 height 19
click at [449, 403] on img "12 Myall Street, PUNCHBOWL NSW 2196" at bounding box center [450, 412] width 14 height 19
click at [456, 413] on img "2 Myall Street, PUNCHBOWL NSW 2196" at bounding box center [454, 416] width 14 height 19
click at [391, 300] on img "6 Nioka Place, BANKSTOWN NSW 2200" at bounding box center [395, 297] width 14 height 19
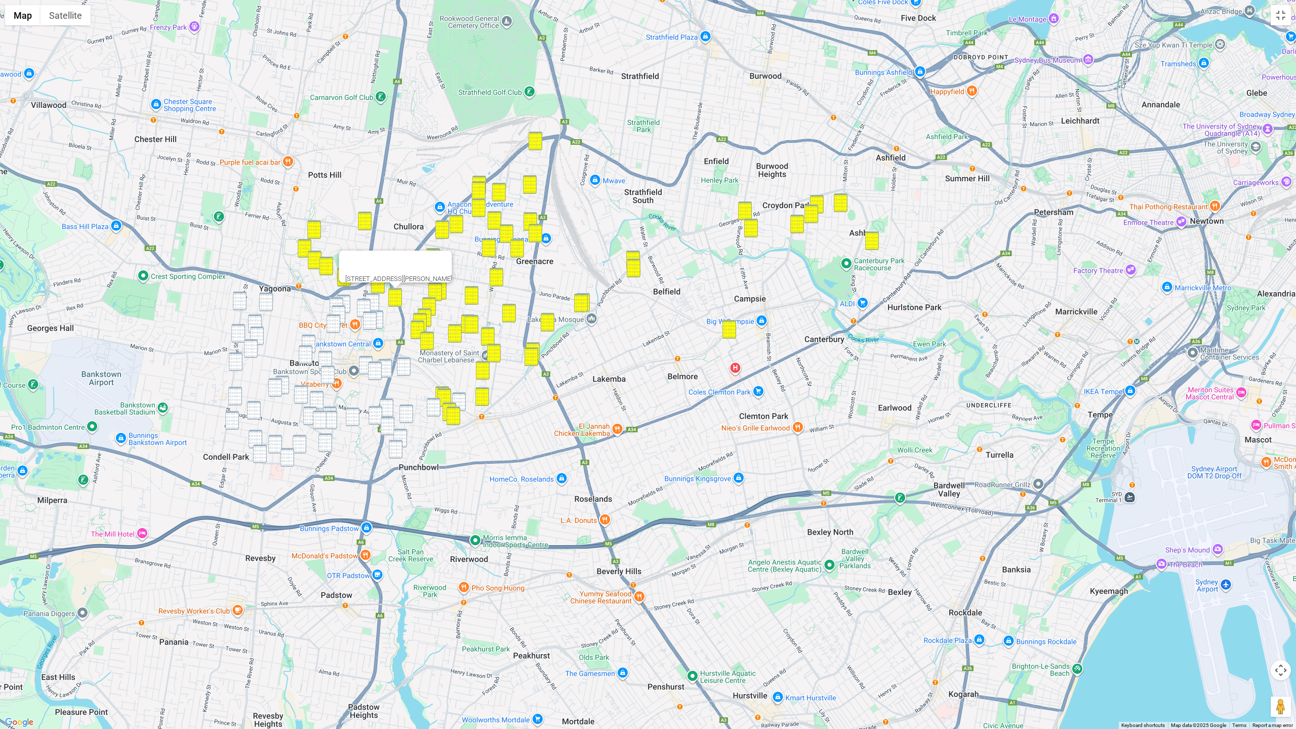
click at [378, 303] on img "33 Conway Road, BANKSTOWN NSW 2200" at bounding box center [373, 302] width 14 height 19
click at [365, 309] on img "489 Chapel Road, BANKSTOWN NSW 2200" at bounding box center [364, 308] width 14 height 19
click at [366, 322] on img "1 Conway Road, BANKSTOWN NSW 2200" at bounding box center [370, 320] width 14 height 19
click at [381, 316] on img "15 Jacobs Street, BANKSTOWN NSW 2200" at bounding box center [377, 319] width 14 height 19
click at [368, 366] on img "55 Raymond Street, BANKSTOWN NSW 2200" at bounding box center [366, 365] width 14 height 19
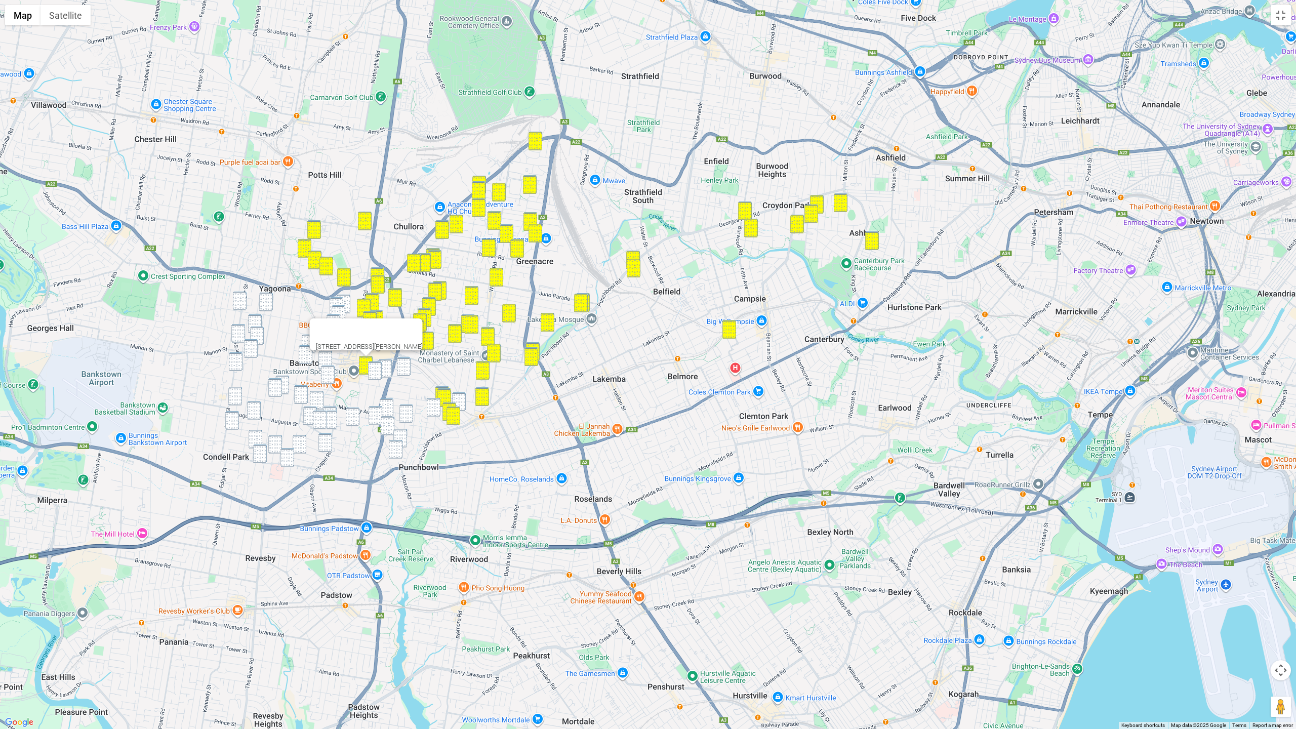
click at [378, 373] on img "20 Raymond Street, BANKSTOWN NSW 2200" at bounding box center [375, 371] width 14 height 19
click at [391, 372] on img "196 Stacey Street, BANKSTOWN NSW 2200" at bounding box center [385, 368] width 14 height 19
click at [402, 369] on img "157 Griffiths Avenue, BANKSTOWN NSW 2200" at bounding box center [404, 367] width 14 height 19
click at [246, 305] on img "1/58 Edgar Street, YAGOONA NSW 2199" at bounding box center [240, 301] width 14 height 19
click at [269, 306] on img "35 Fenwick Street, YAGOONA NSW 2199" at bounding box center [266, 302] width 14 height 19
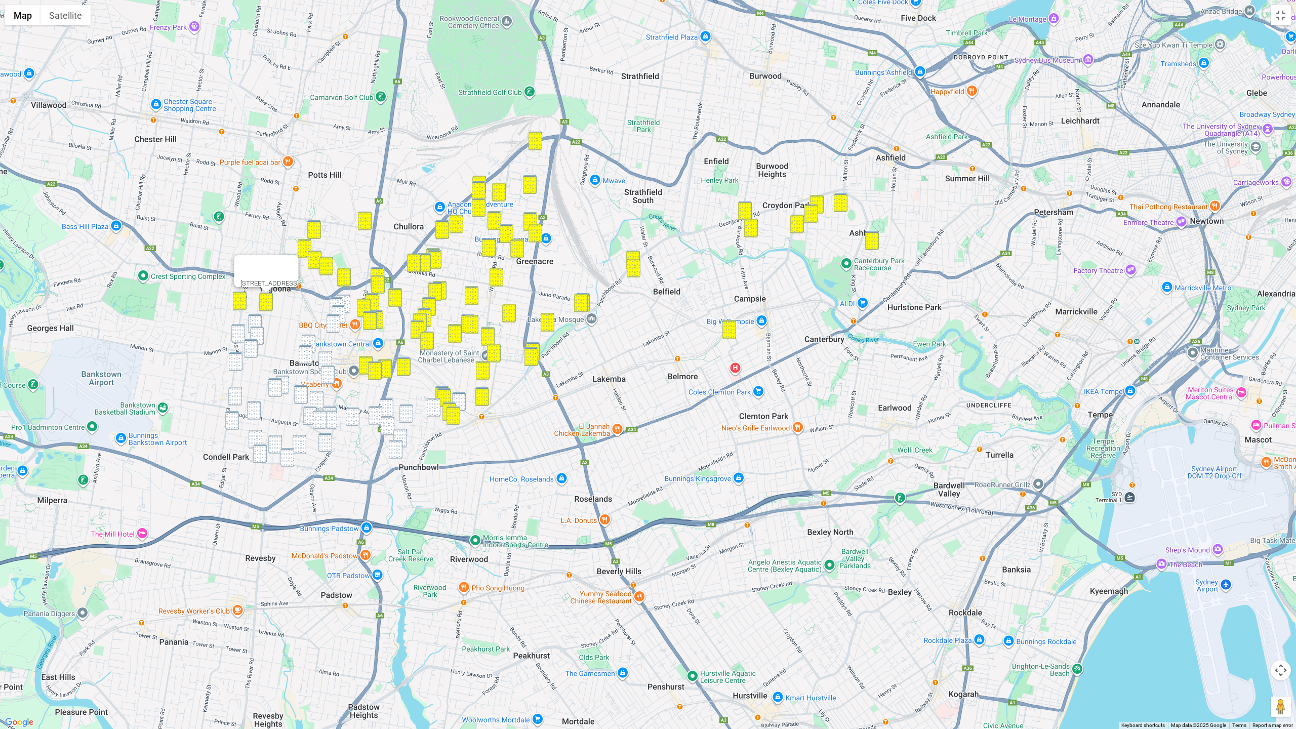
click at [349, 299] on img "104 Meredith Street, BANKSTOWN NSW 2200" at bounding box center [344, 304] width 14 height 19
click at [336, 303] on img "56 Cairds Avenue, BANKSTOWN NSW 2200" at bounding box center [337, 306] width 14 height 19
click at [338, 309] on img "41 Cairds Avenue, BANKSTOWN NSW 2200" at bounding box center [339, 314] width 14 height 19
click at [332, 316] on img "26 Cairds Avenue, BANKSTOWN NSW 2200" at bounding box center [334, 323] width 14 height 19
click at [342, 284] on div at bounding box center [325, 289] width 34 height 24
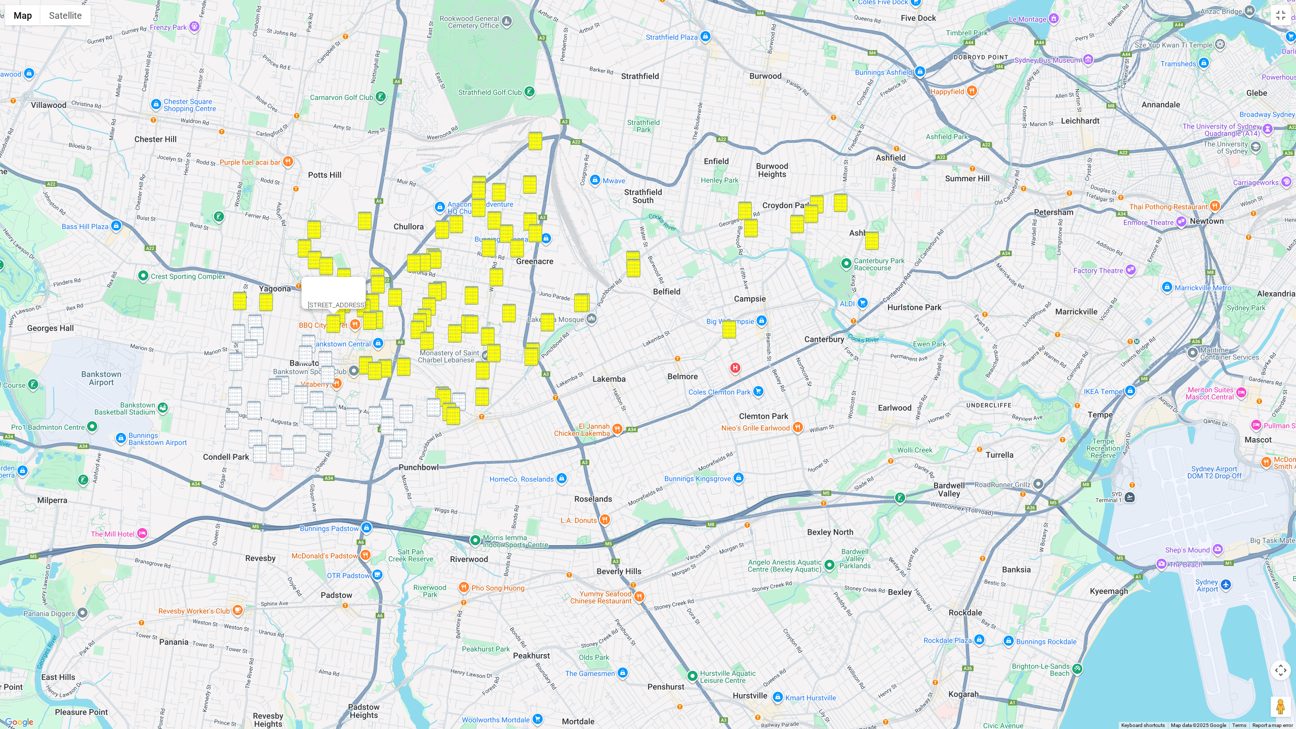
click at [342, 282] on div at bounding box center [325, 289] width 34 height 24
click at [260, 326] on img "73 Wilkins Street, BANKSTOWN NSW 2200" at bounding box center [255, 323] width 14 height 19
click at [258, 331] on img "86 Fenwick Street, BANKSTOWN NSW 2200" at bounding box center [257, 336] width 14 height 19
click at [240, 330] on img "111 Edgar Street, BANKSTOWN NSW 2200" at bounding box center [238, 333] width 14 height 19
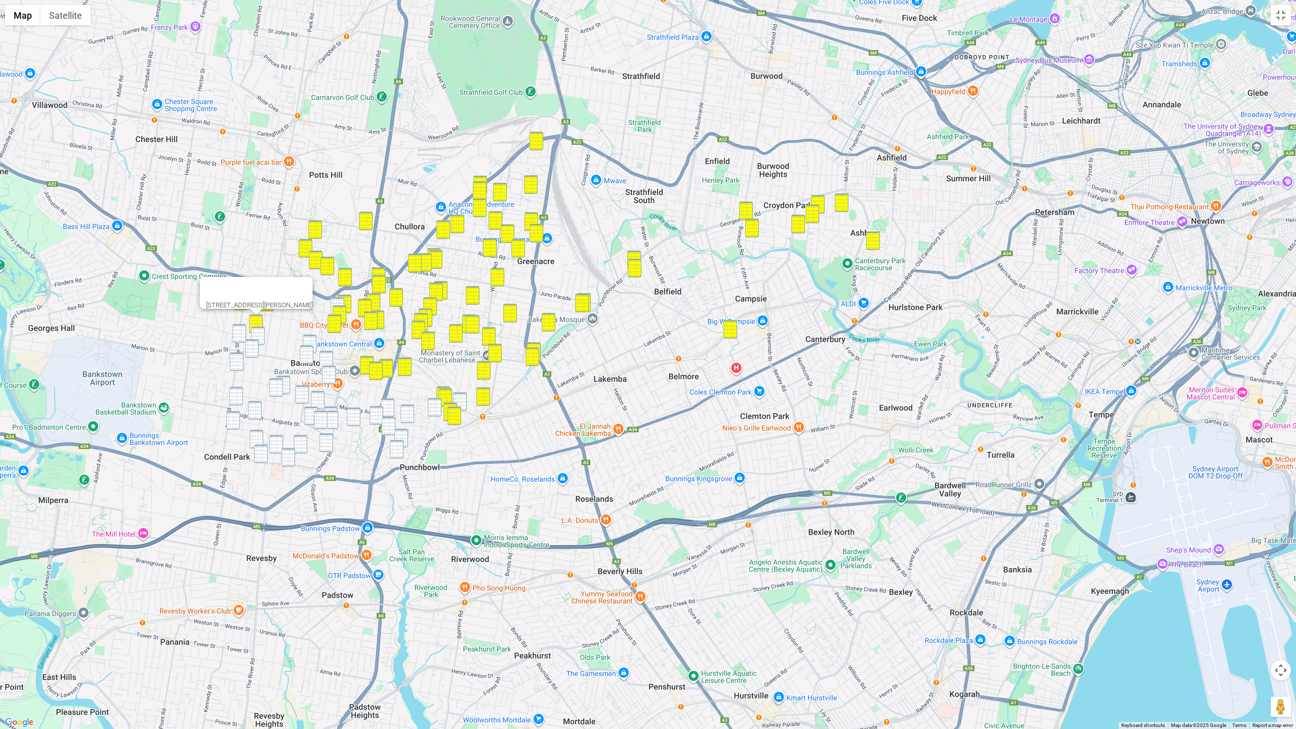
click at [335, 303] on img "56 Cairds Avenue, BANKSTOWN NSW 2200" at bounding box center [338, 306] width 14 height 19
click at [246, 332] on div "56 Cairds Avenue, BANKSTOWN NSW 2200" at bounding box center [648, 364] width 1296 height 729
click at [260, 335] on img "86 Fenwick Street, BANKSTOWN NSW 2200" at bounding box center [258, 336] width 14 height 19
click at [234, 334] on img "111 Edgar Street, BANKSTOWN NSW 2200" at bounding box center [239, 333] width 14 height 19
click at [248, 349] on img "3 Cragg Street, CONDELL PARK NSW 2200" at bounding box center [252, 348] width 14 height 19
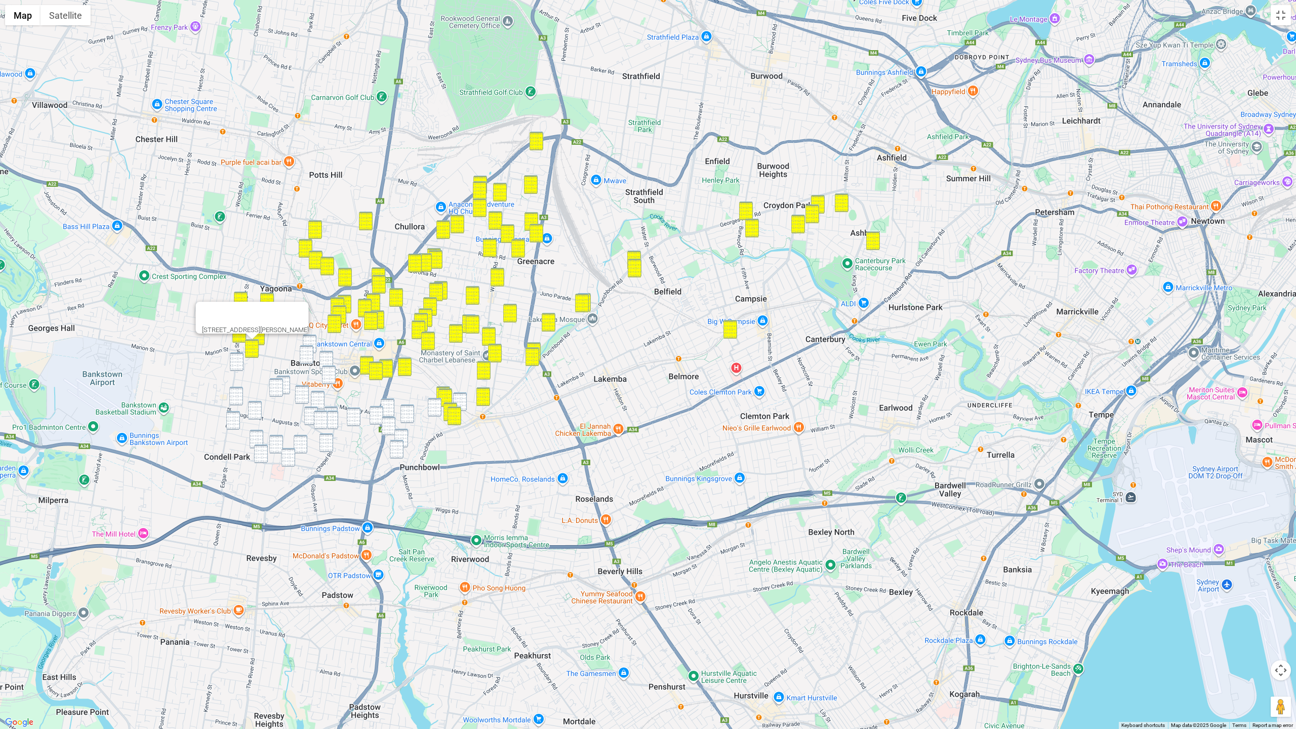
click at [240, 366] on img "157 Edgar Street, CONDELL PARK NSW 2200" at bounding box center [237, 361] width 14 height 19
click at [239, 396] on img "1/107 Taylor Street, CONDELL PARK NSW 2200" at bounding box center [236, 396] width 14 height 19
click at [234, 414] on img "49 Virtue Street, CONDELL PARK NSW 2200" at bounding box center [233, 420] width 14 height 19
click at [258, 414] on img "48 Augusta Street, CONDELL PARK NSW 2200" at bounding box center [255, 410] width 14 height 19
click at [258, 436] on img "58 Olive Street, CONDELL PARK NSW 2200" at bounding box center [257, 439] width 14 height 19
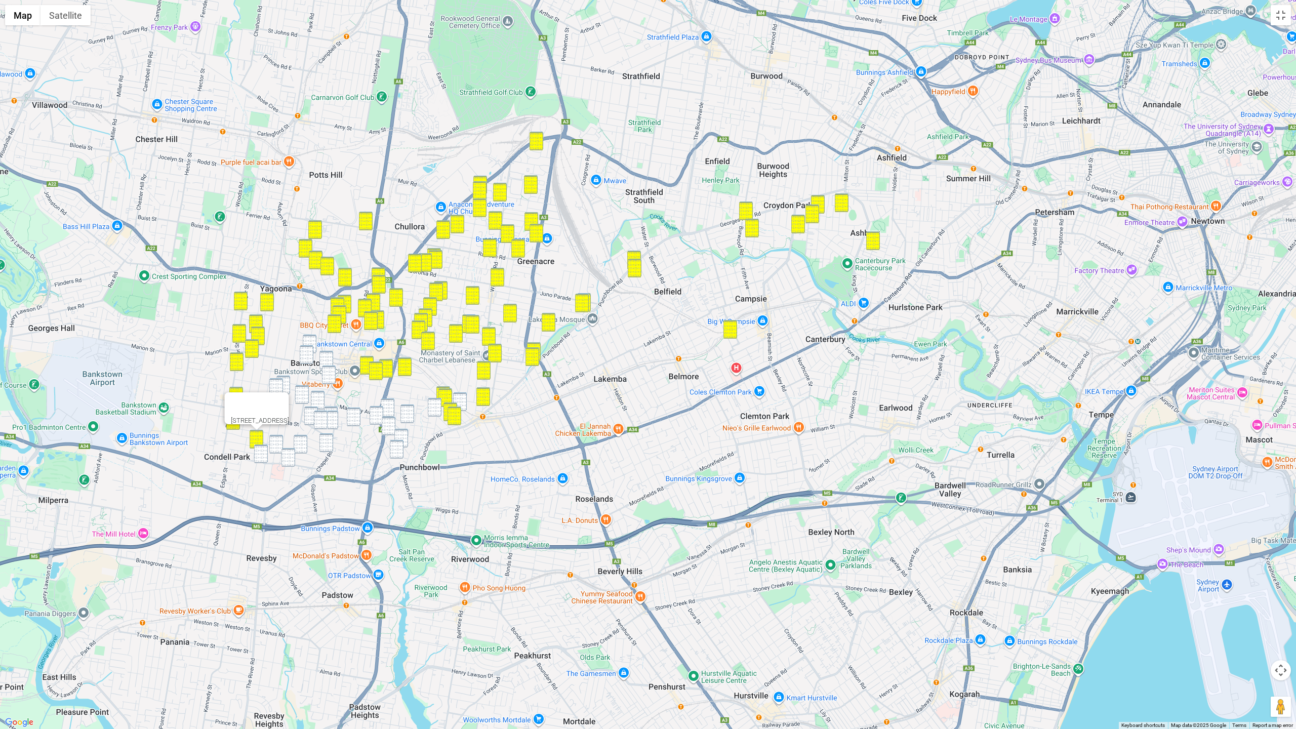
click at [259, 448] on img "5/88 Eldridge Road, CONDELL PARK NSW 2200" at bounding box center [261, 454] width 14 height 19
click at [282, 447] on img "60A Gallipoli Street, CONDELL PARK NSW 2200" at bounding box center [276, 444] width 14 height 19
click at [301, 448] on img "50 Irvine Street, BANKSTOWN NSW 2200" at bounding box center [301, 444] width 14 height 19
click at [284, 454] on img "62 Eldridge Road, BANKSTOWN NSW 2200" at bounding box center [289, 457] width 14 height 19
click at [309, 335] on div "62 Eldridge Road, BANKSTOWN NSW 2200" at bounding box center [648, 364] width 1296 height 729
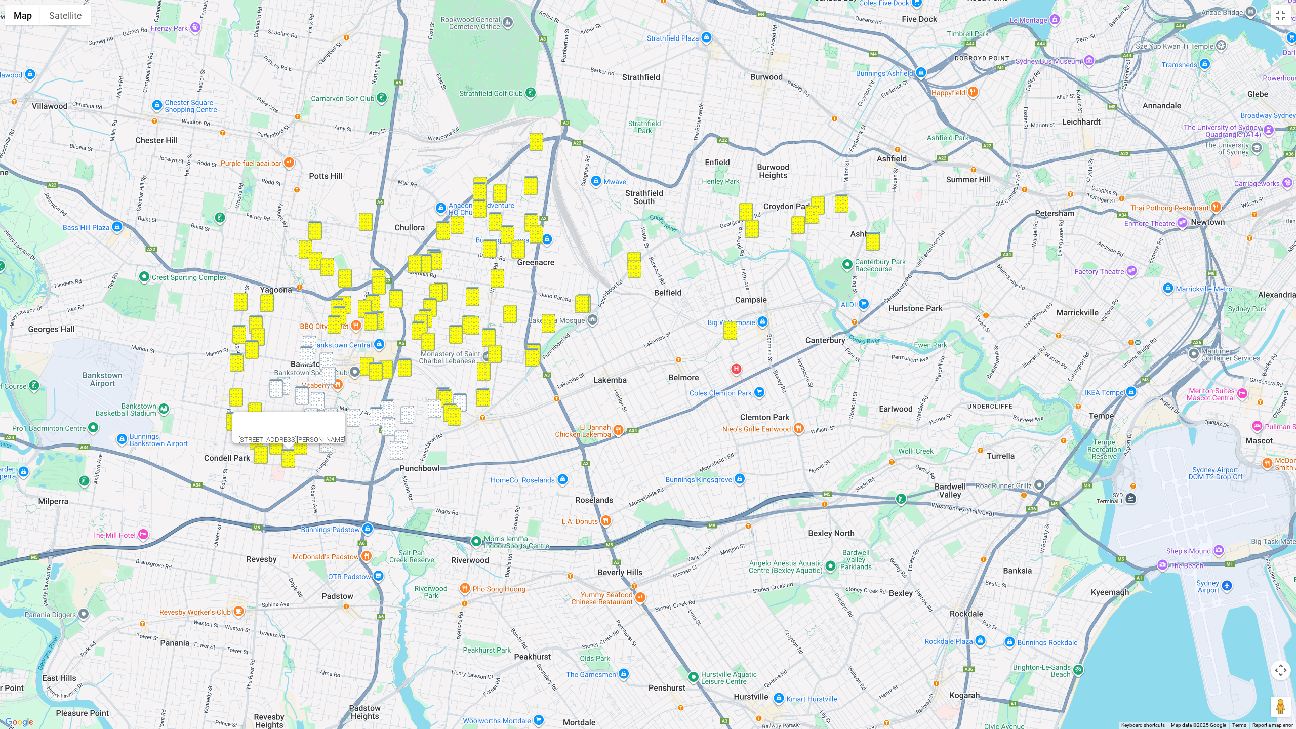
click at [309, 339] on img "11 Allum Street, BANKSTOWN NSW 2200" at bounding box center [310, 345] width 14 height 19
click at [308, 347] on img "114 Marion Street, BANKSTOWN NSW 2200" at bounding box center [307, 355] width 14 height 19
click at [325, 354] on img "20 Greenwood Avenue, BANKSTOWN NSW 2200" at bounding box center [327, 361] width 14 height 19
click at [314, 347] on img "11 Allum Street, BANKSTOWN NSW 2200" at bounding box center [310, 345] width 14 height 19
click at [285, 384] on img "67 Clarence Street, CONDELL PARK NSW 2200" at bounding box center [284, 386] width 14 height 19
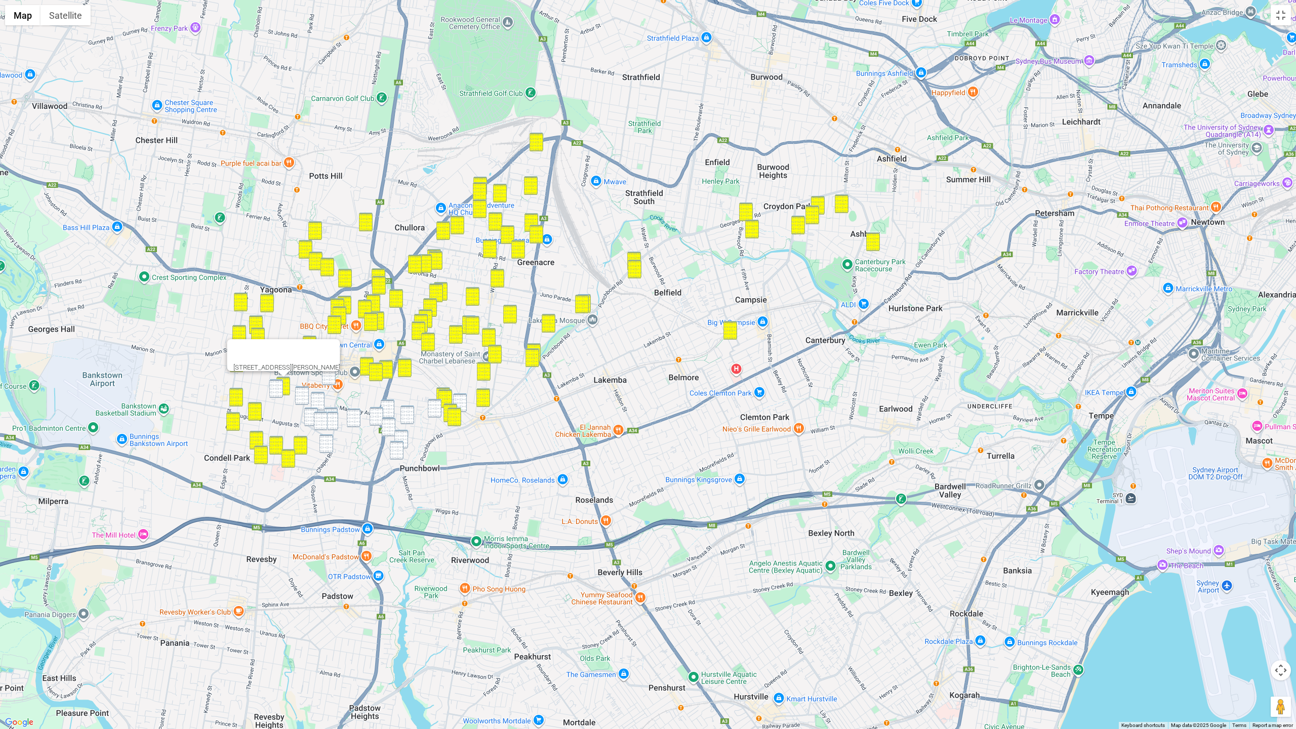
click at [275, 389] on img "76 Market Street, CONDELL PARK NSW 2200" at bounding box center [276, 388] width 14 height 19
click at [329, 379] on img "14A Brandon Avenue, BANKSTOWN NSW 2200" at bounding box center [329, 376] width 14 height 19
click at [303, 396] on img "77 Oxford Avenue, BANKSTOWN NSW 2200" at bounding box center [302, 395] width 14 height 19
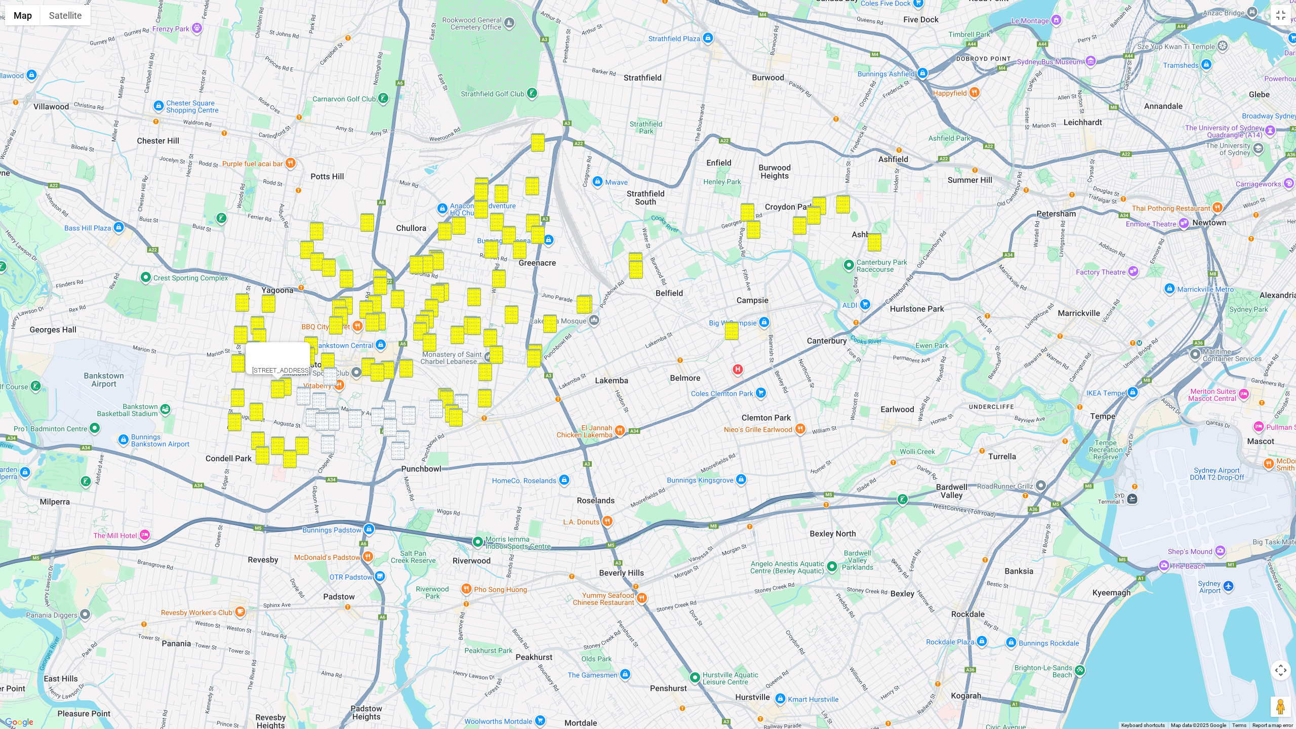
click at [323, 400] on img "107 Northam Avenue, BANKSTOWN NSW 2200" at bounding box center [319, 401] width 14 height 19
click at [306, 400] on img "77 Oxford Avenue, BANKSTOWN NSW 2200" at bounding box center [304, 396] width 14 height 19
click at [313, 413] on img "2/143 Northam Avenue, BANKSTOWN NSW 2200" at bounding box center [313, 417] width 14 height 19
click at [333, 410] on img "2A White Avenue, BANKSTOWN NSW 2200" at bounding box center [333, 417] width 14 height 19
click at [333, 417] on img "140 Chapel Road, BANKSTOWN NSW 2200" at bounding box center [333, 421] width 14 height 19
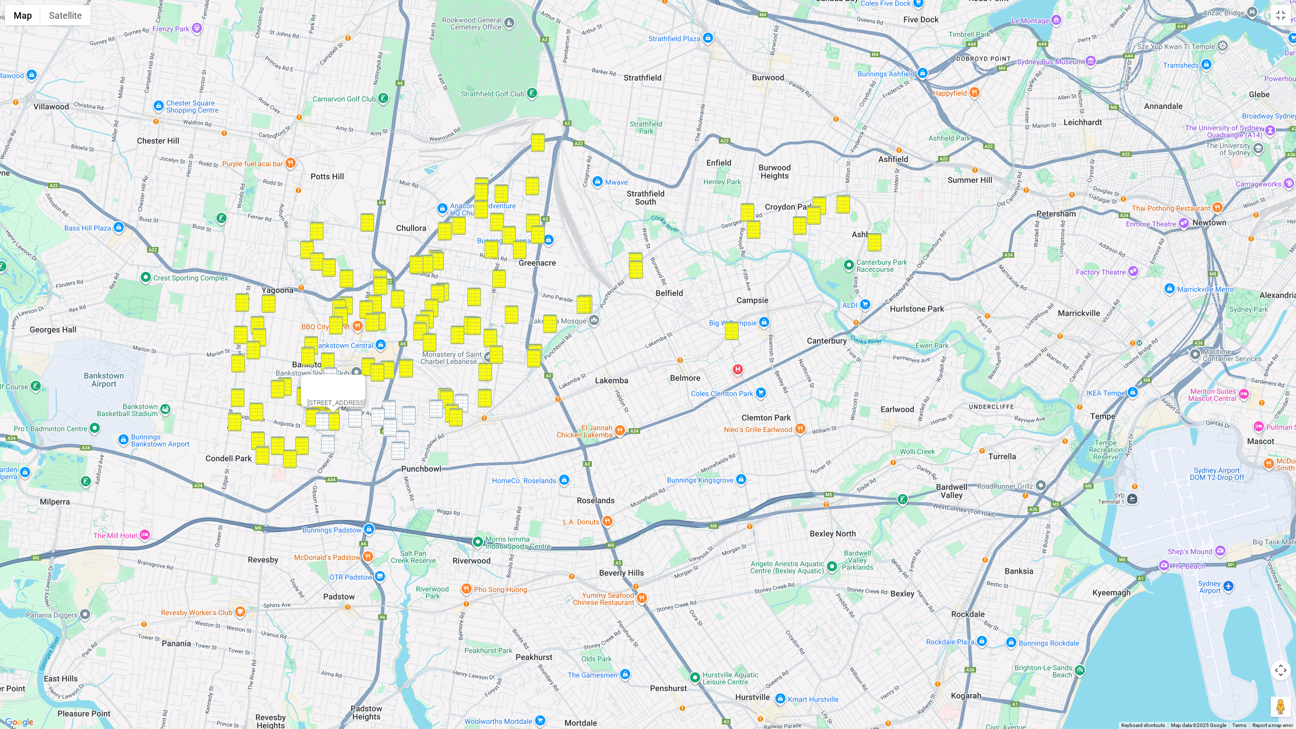
click at [320, 417] on img "21 Shenton Avenue, BANKSTOWN NSW 2200" at bounding box center [322, 421] width 14 height 19
click at [331, 367] on img "20 Greenwood Avenue, BANKSTOWN NSW 2200" at bounding box center [328, 361] width 14 height 19
click at [329, 362] on img "20 Greenwood Avenue, BANKSTOWN NSW 2200" at bounding box center [328, 361] width 14 height 19
click at [330, 372] on img "14A Brandon Avenue, BANKSTOWN NSW 2200" at bounding box center [331, 376] width 14 height 19
click at [324, 365] on img "20 Greenwood Avenue, BANKSTOWN NSW 2200" at bounding box center [328, 361] width 14 height 19
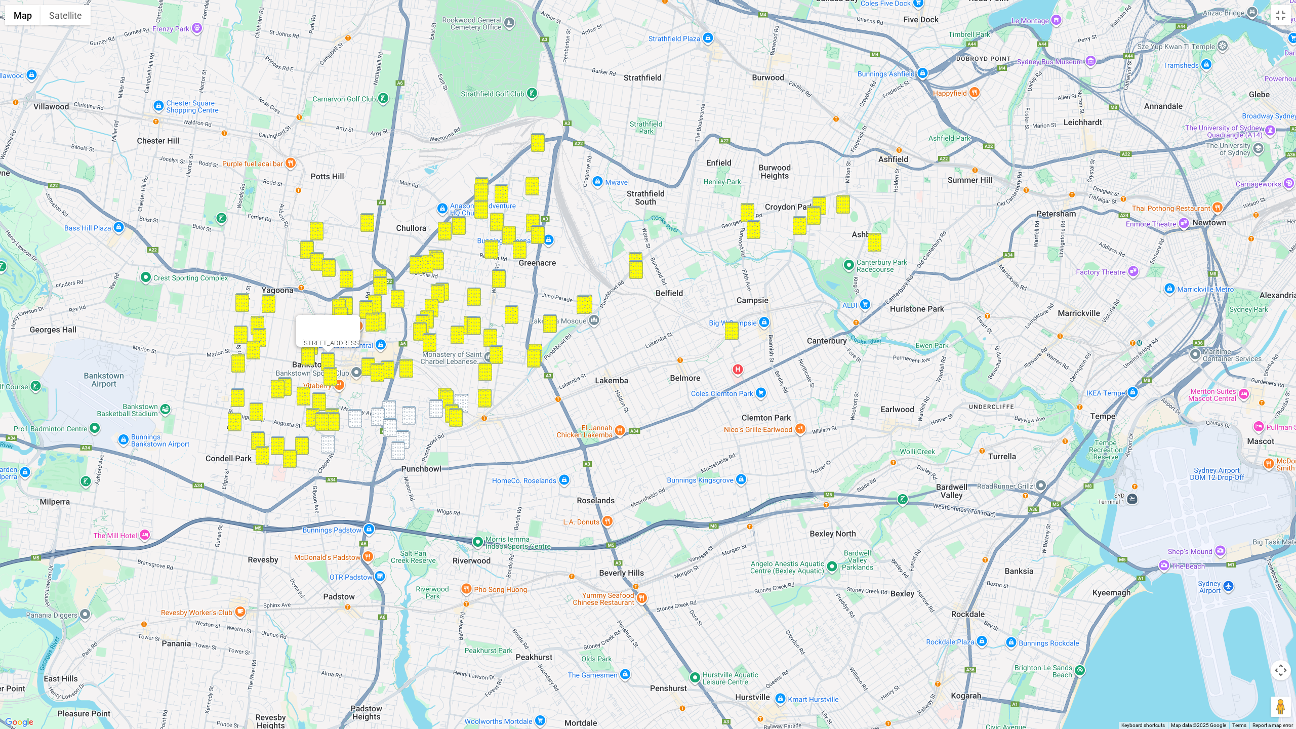
click at [391, 406] on img "4 Aster Avenue, PUNCHBOWL NSW 2196" at bounding box center [389, 409] width 14 height 19
click at [375, 414] on img "91 Stacey Street, BANKSTOWN NSW 2200" at bounding box center [378, 417] width 14 height 19
click at [353, 420] on img "26 Marshall Street, BANKSTOWN NSW 2200" at bounding box center [355, 418] width 14 height 19
click at [330, 445] on img "1 Edward Street, BANKSTOWN NSW 2200" at bounding box center [328, 444] width 14 height 19
click at [411, 415] on img "76 Columbine Avenue, PUNCHBOWL NSW 2196" at bounding box center [409, 415] width 14 height 19
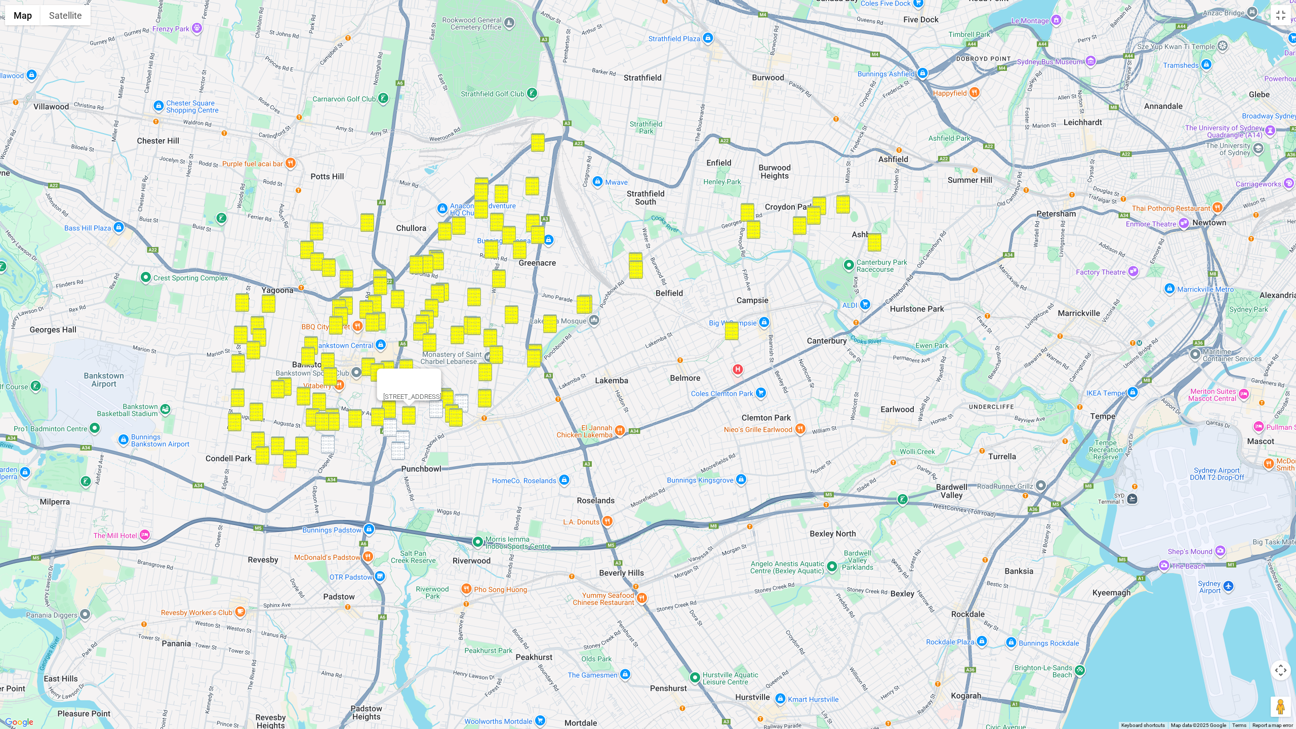
click at [393, 427] on img "80 James Street, PUNCHBOWL NSW 2196" at bounding box center [390, 427] width 14 height 19
click at [331, 442] on img "1 Edward Street, BANKSTOWN NSW 2200" at bounding box center [328, 444] width 14 height 19
click at [401, 449] on img "5 Nevada Crescent, PUNCHBOWL NSW 2196" at bounding box center [398, 451] width 14 height 19
click at [406, 437] on img "46 James Street, PUNCHBOWL NSW 2196" at bounding box center [403, 439] width 14 height 19
click at [436, 403] on div at bounding box center [394, 405] width 83 height 24
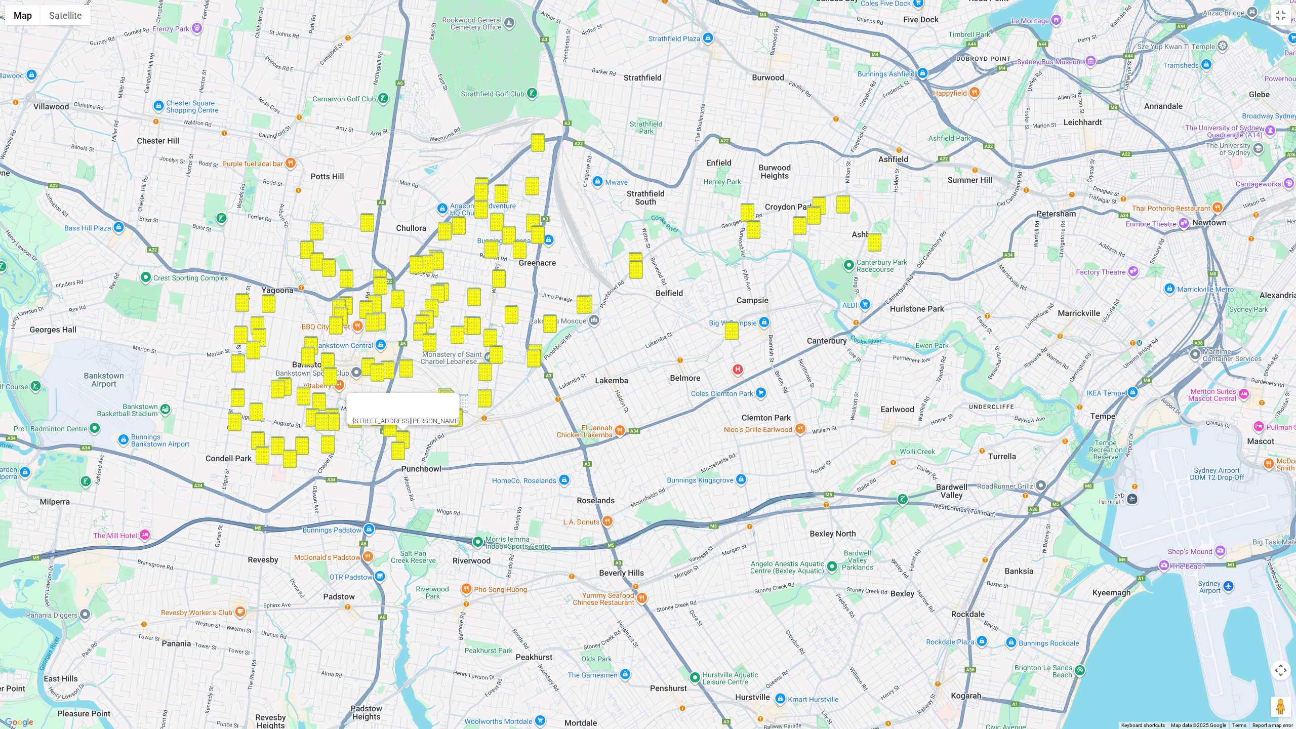
click at [417, 400] on div at bounding box center [394, 405] width 83 height 24
click at [415, 393] on div at bounding box center [394, 405] width 83 height 24
click at [436, 380] on div "46 James Street, PUNCHBOWL NSW 2196" at bounding box center [648, 364] width 1296 height 729
click at [436, 408] on div at bounding box center [394, 405] width 83 height 24
click at [430, 451] on div "46 James Street, PUNCHBOWL NSW 2196" at bounding box center [648, 364] width 1296 height 729
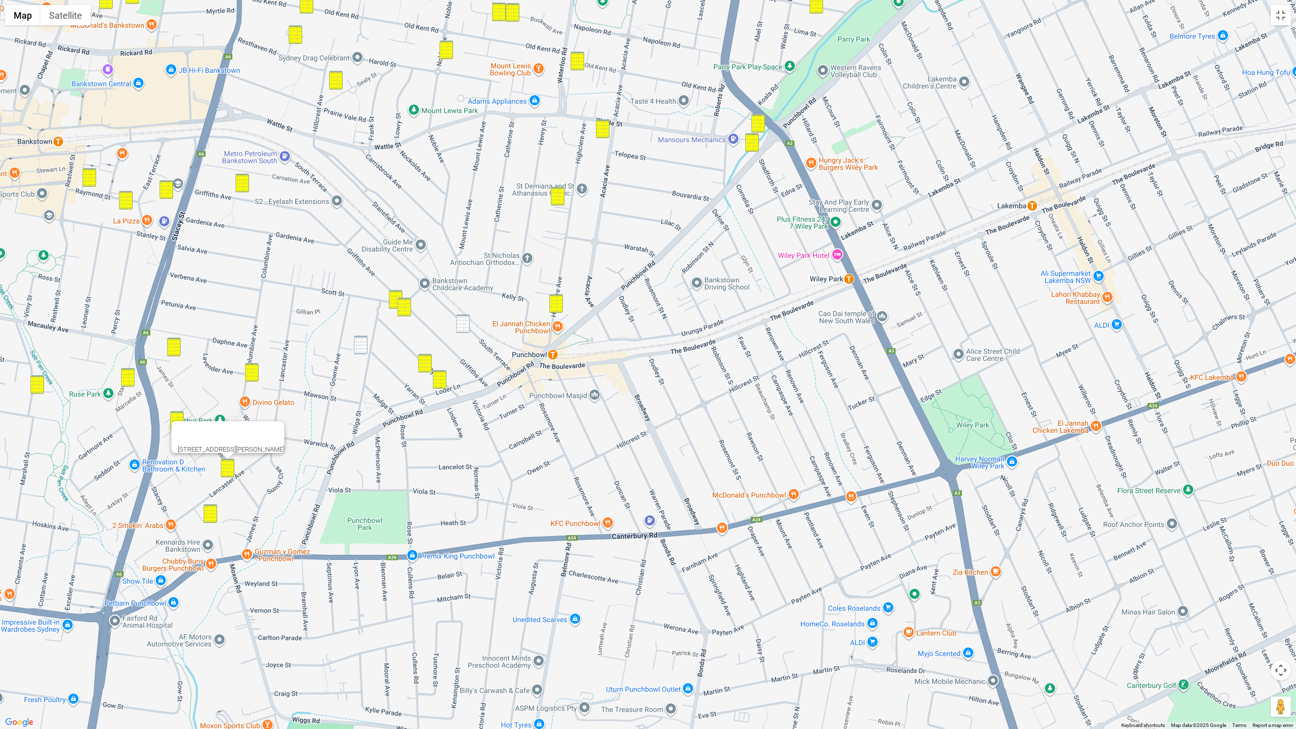
click at [361, 351] on img "31 Wilga Street, PUNCHBOWL NSW 2196" at bounding box center [361, 345] width 14 height 19
click at [463, 333] on div "31 Wilga Street, PUNCHBOWL NSW 2196" at bounding box center [648, 364] width 1296 height 729
click at [463, 326] on img "40 South Terrace, PUNCHBOWL NSW 2196" at bounding box center [463, 323] width 14 height 19
click at [464, 329] on img "40 South Terrace, PUNCHBOWL NSW 2196" at bounding box center [463, 323] width 14 height 19
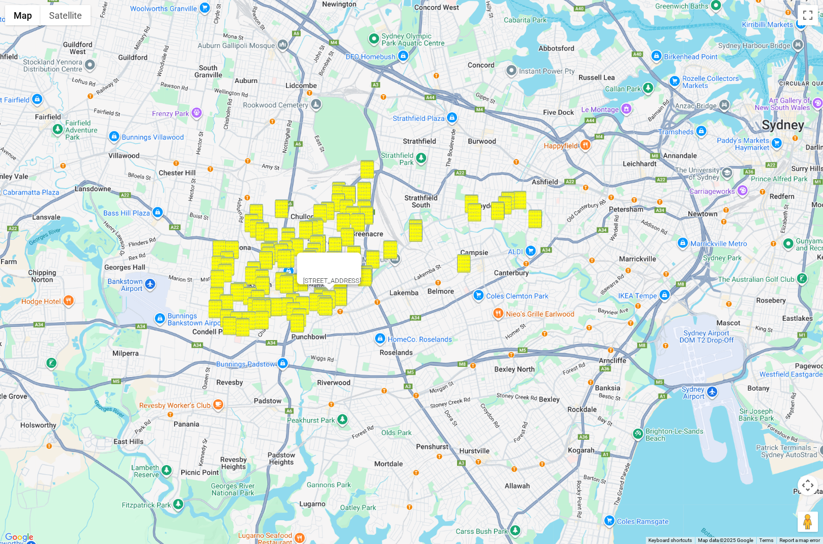
click at [386, 298] on div "40 South Terrace, PUNCHBOWL NSW 2196" at bounding box center [411, 272] width 823 height 544
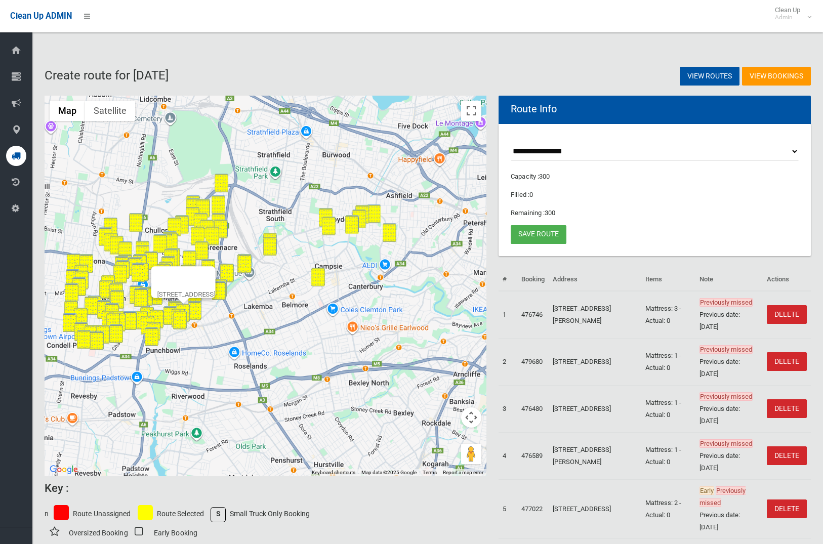
click at [475, 421] on button "Map camera controls" at bounding box center [471, 418] width 20 height 20
click at [191, 272] on div at bounding box center [174, 278] width 34 height 24
click at [215, 267] on button "Close" at bounding box center [203, 278] width 24 height 24
click at [451, 393] on button "Zoom in" at bounding box center [446, 392] width 20 height 20
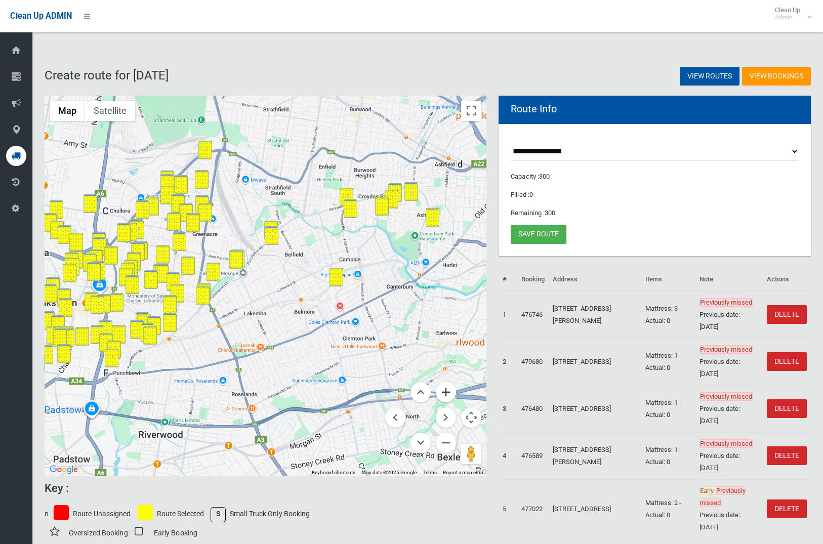
click at [451, 393] on button "Zoom in" at bounding box center [446, 392] width 20 height 20
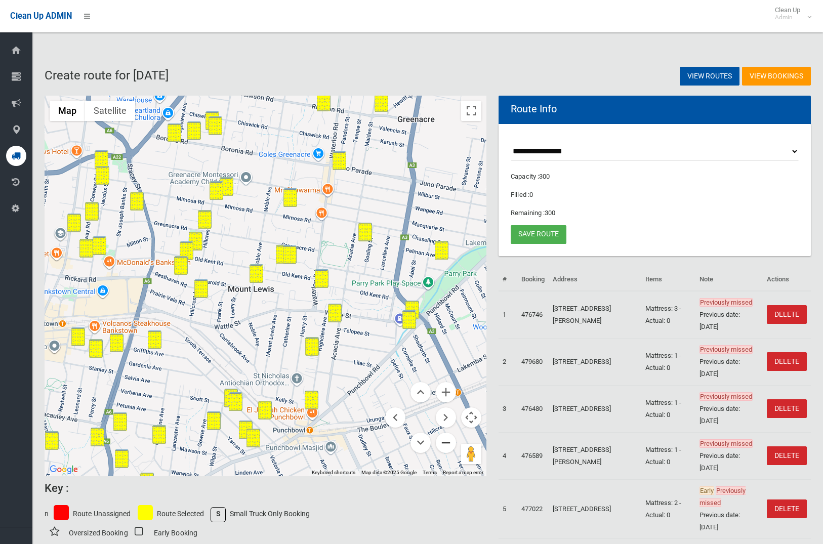
click at [446, 443] on button "Zoom out" at bounding box center [446, 443] width 20 height 20
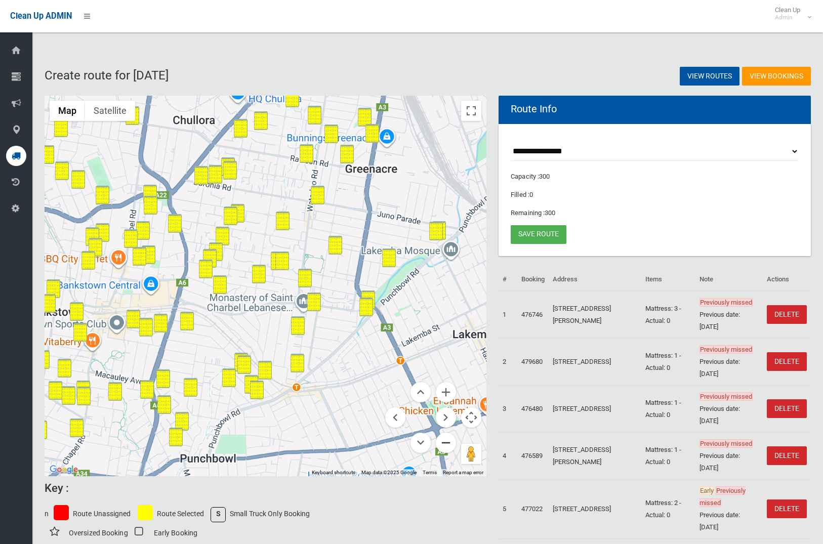
click at [446, 443] on button "Zoom out" at bounding box center [446, 443] width 20 height 20
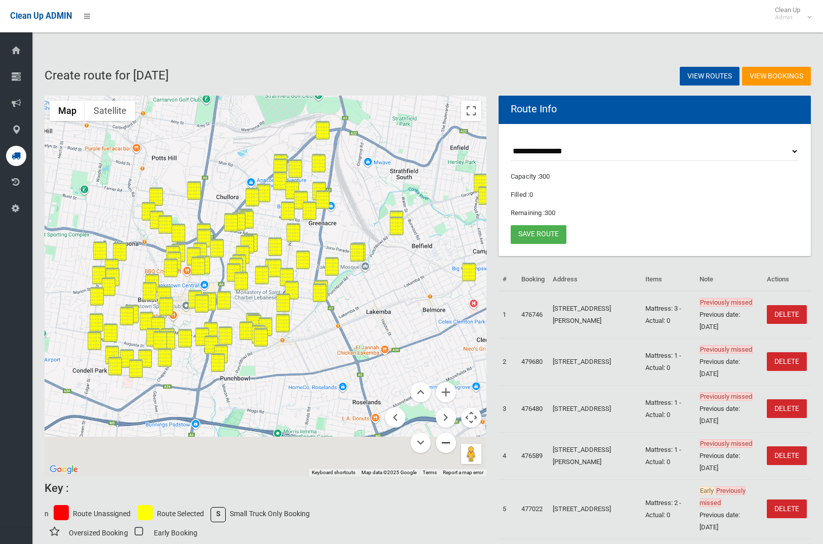
click at [446, 443] on button "Zoom out" at bounding box center [446, 443] width 20 height 20
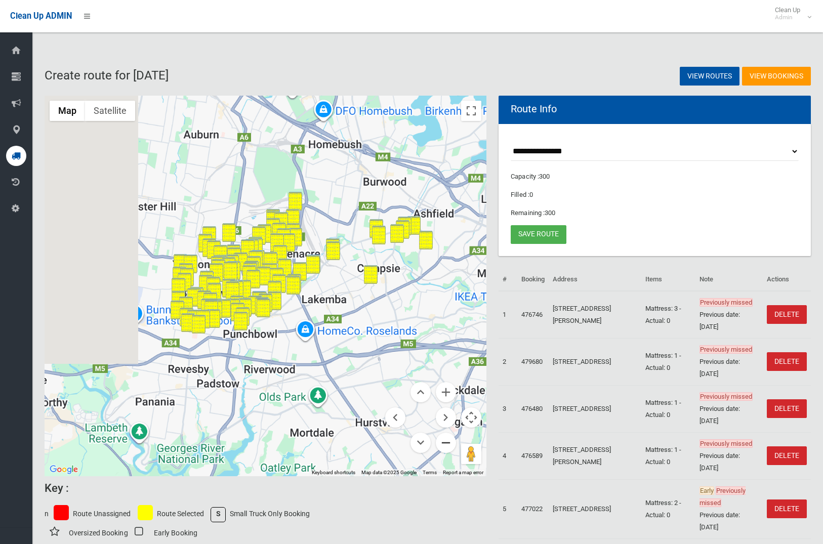
click at [446, 443] on button "Zoom out" at bounding box center [446, 443] width 20 height 20
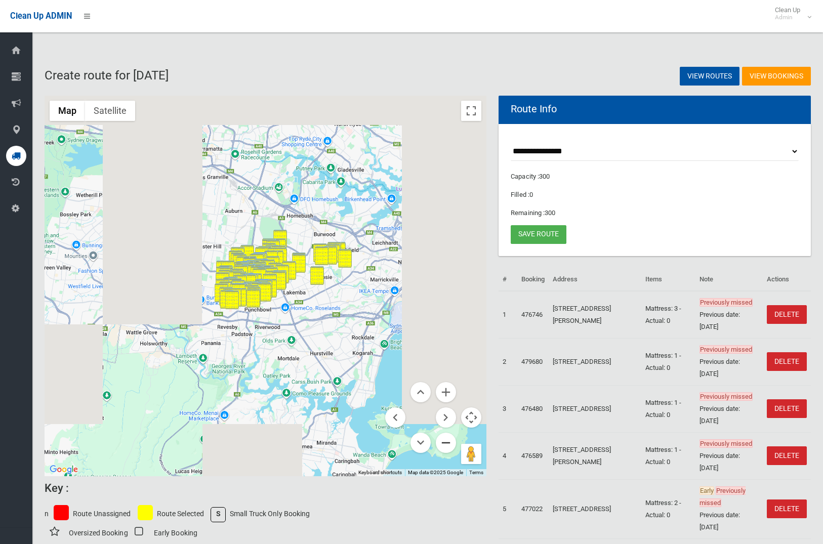
click at [446, 443] on button "Zoom out" at bounding box center [446, 443] width 20 height 20
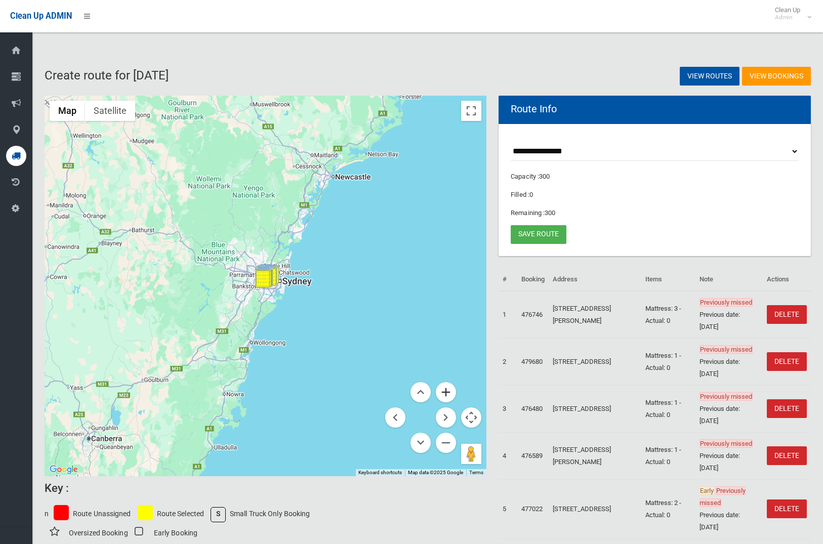
click at [446, 392] on button "Zoom in" at bounding box center [446, 392] width 20 height 20
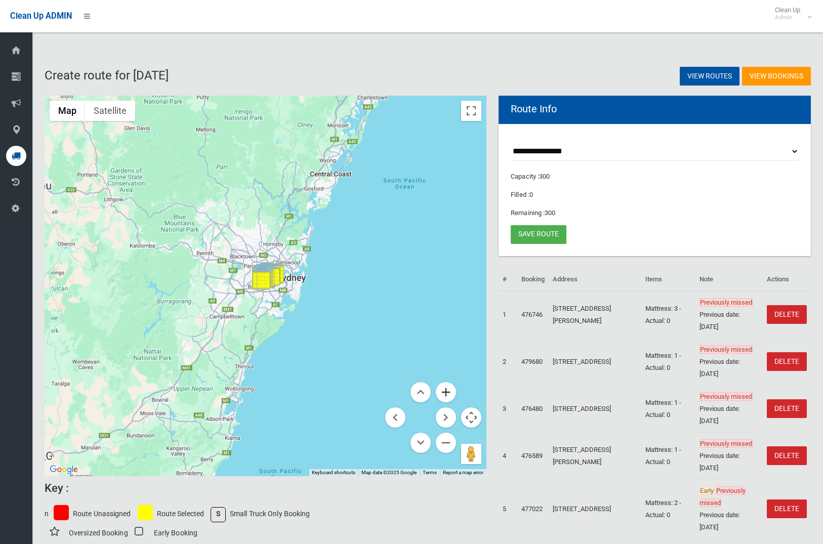
click at [446, 392] on button "Zoom in" at bounding box center [446, 392] width 20 height 20
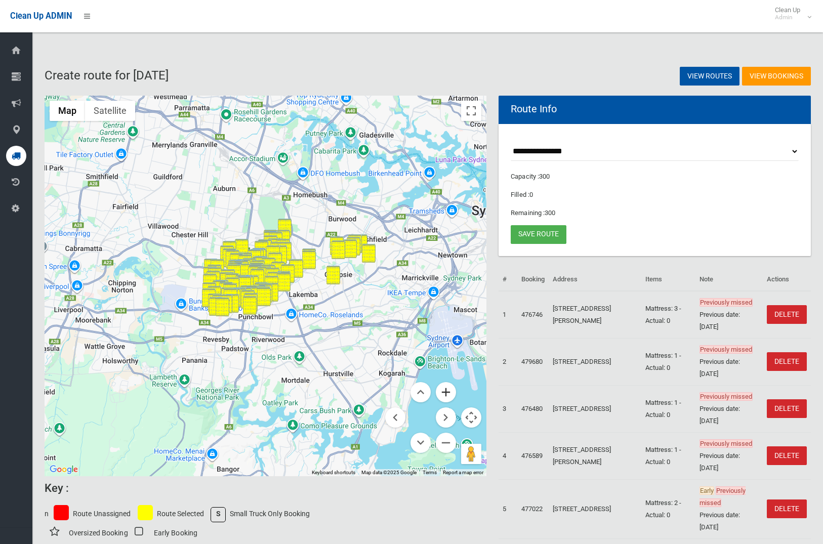
click at [449, 392] on button "Zoom in" at bounding box center [446, 392] width 20 height 20
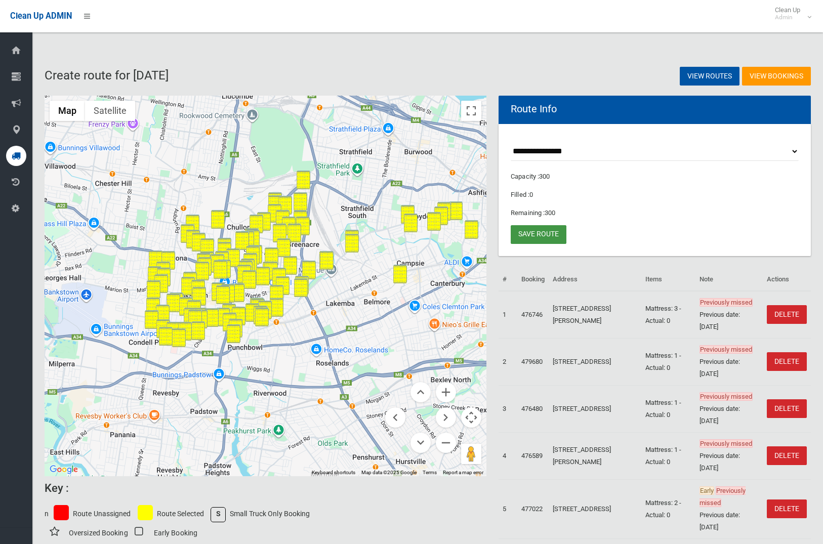
click at [524, 239] on link "Save route" at bounding box center [539, 234] width 56 height 19
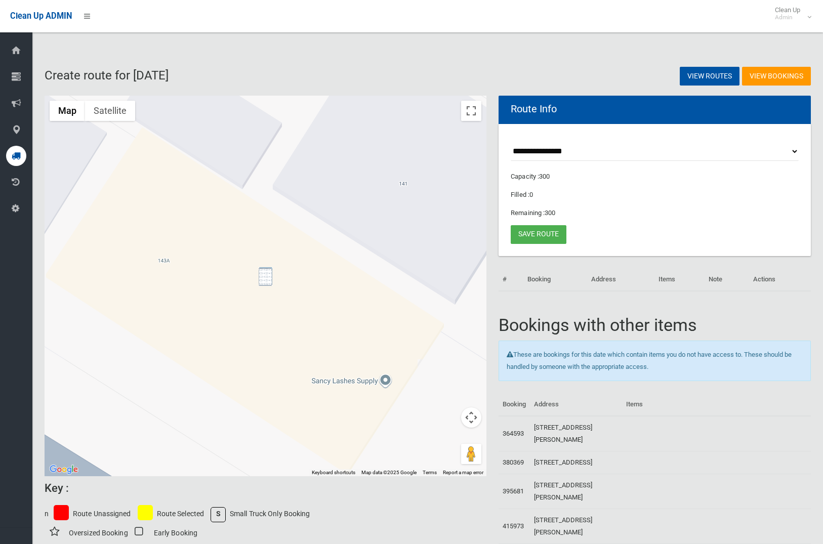
drag, startPoint x: 269, startPoint y: 276, endPoint x: 359, endPoint y: 271, distance: 89.2
click at [270, 276] on img "1/143 Northam Avenue, BANKSTOWN NSW 2200" at bounding box center [266, 276] width 14 height 19
click at [267, 277] on img "1/143 Northam Avenue, BANKSTOWN NSW 2200" at bounding box center [266, 276] width 14 height 19
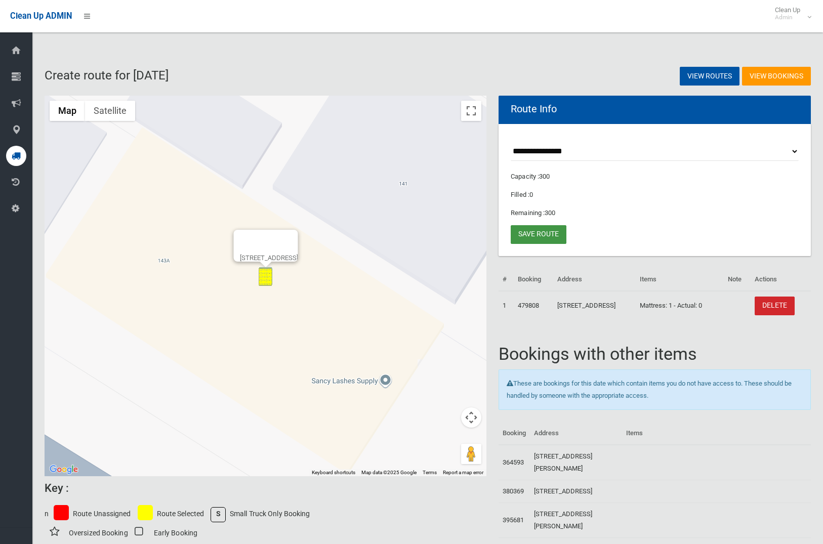
click at [517, 240] on link "Save route" at bounding box center [539, 234] width 56 height 19
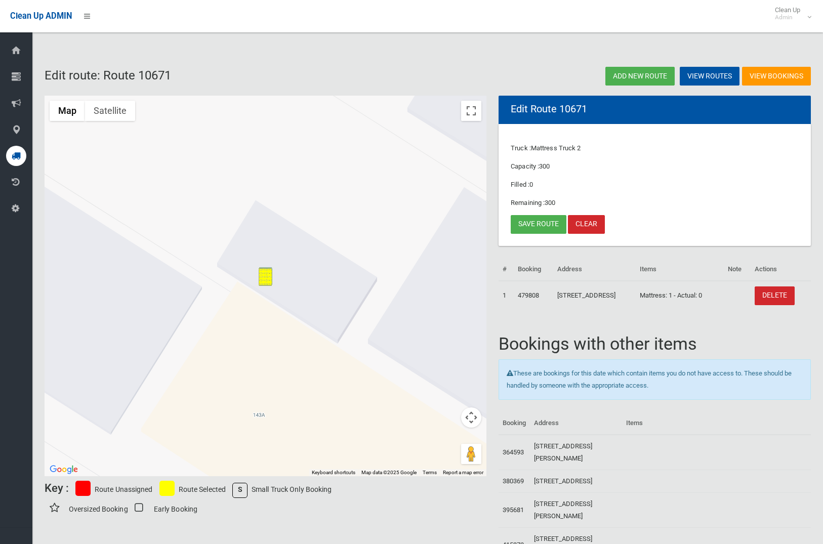
drag, startPoint x: 468, startPoint y: 416, endPoint x: 472, endPoint y: 434, distance: 18.1
click at [468, 417] on button "Map camera controls" at bounding box center [471, 418] width 20 height 20
click at [447, 447] on button "Zoom out" at bounding box center [446, 443] width 20 height 20
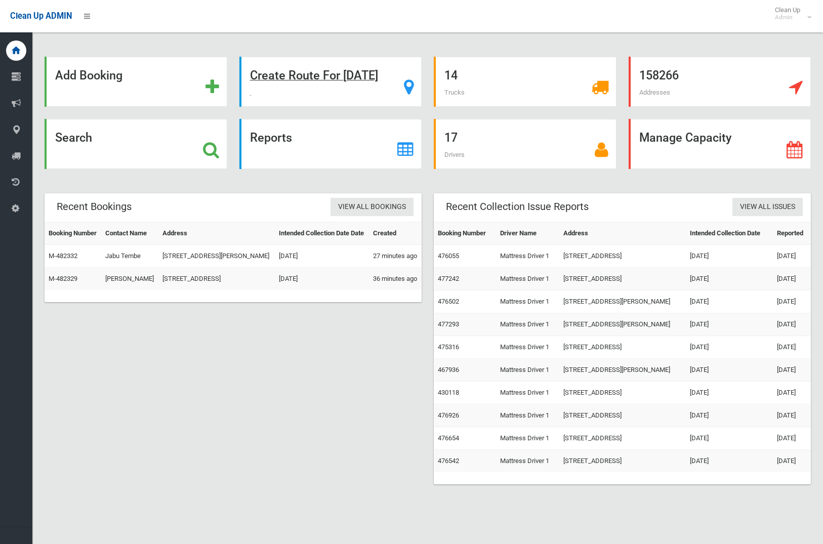
click at [319, 70] on strong "Create Route For Tomorrow" at bounding box center [314, 75] width 128 height 14
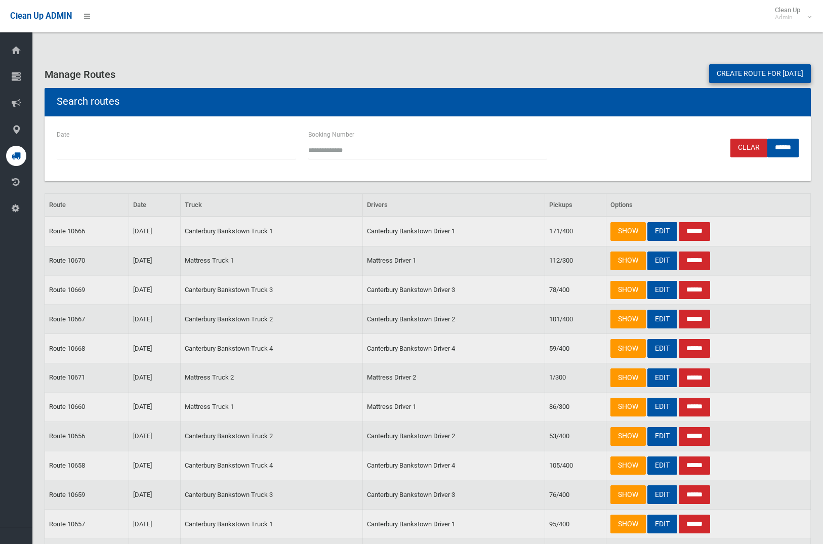
click at [734, 81] on link "Create route for [DATE]" at bounding box center [760, 73] width 102 height 19
click at [732, 72] on link "Create route for tomorrow" at bounding box center [760, 73] width 102 height 19
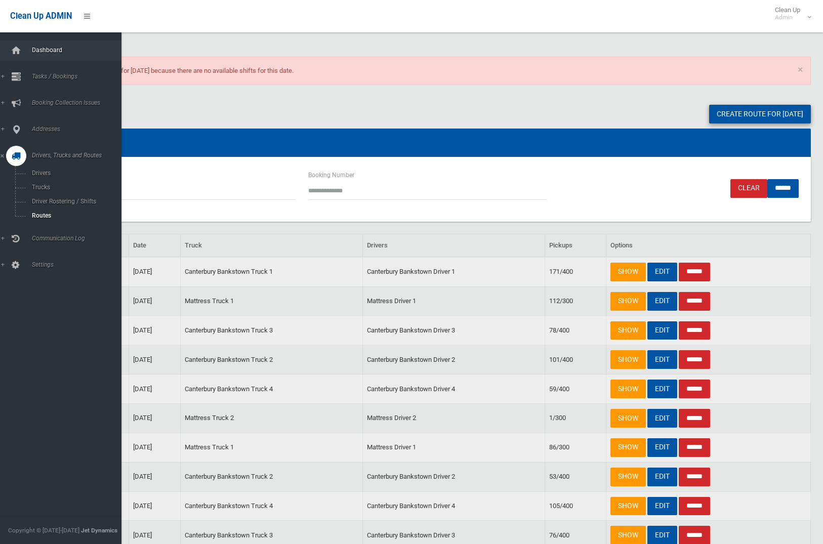
click at [58, 52] on span "Dashboard" at bounding box center [75, 50] width 93 height 7
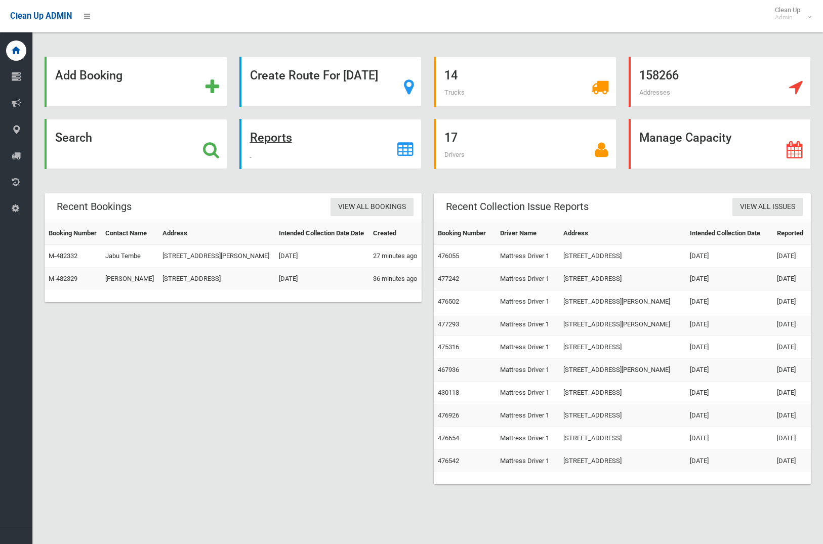
click at [277, 139] on strong "Reports" at bounding box center [271, 138] width 42 height 14
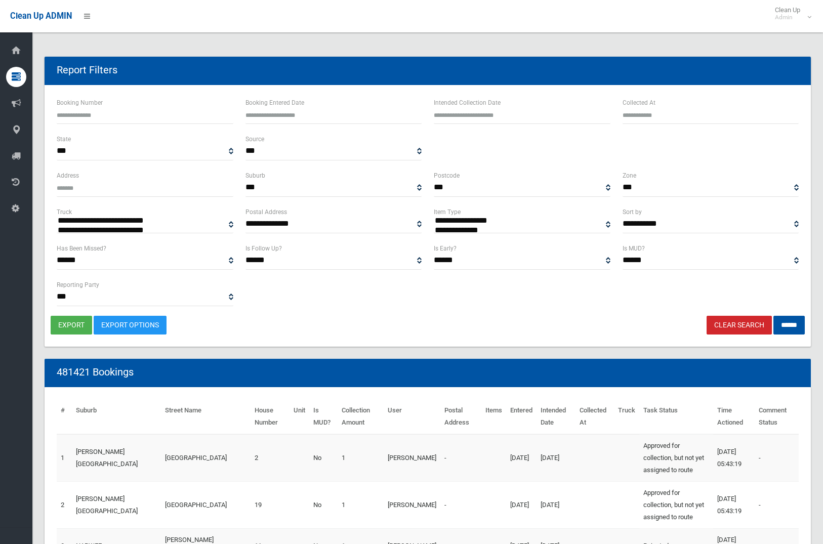
select select
type input "**********"
click at [471, 115] on input "text" at bounding box center [522, 114] width 177 height 19
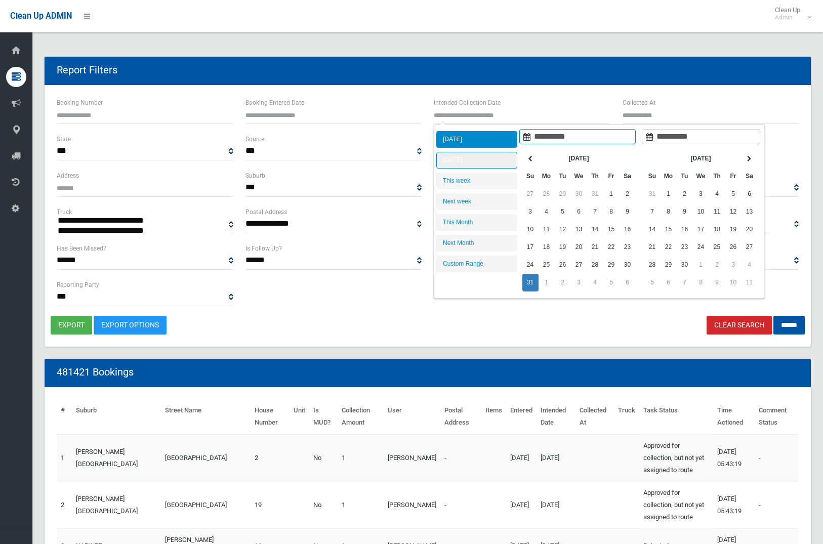
type input "**********"
click at [469, 157] on li "[DATE]" at bounding box center [477, 160] width 81 height 17
type input "**********"
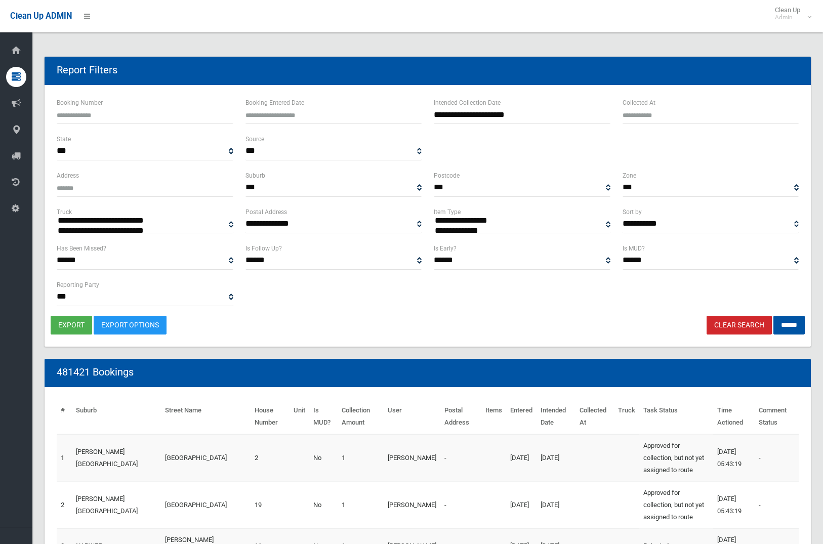
select select "**"
drag, startPoint x: 791, startPoint y: 327, endPoint x: 779, endPoint y: 328, distance: 11.2
click at [791, 327] on input "******" at bounding box center [789, 325] width 31 height 19
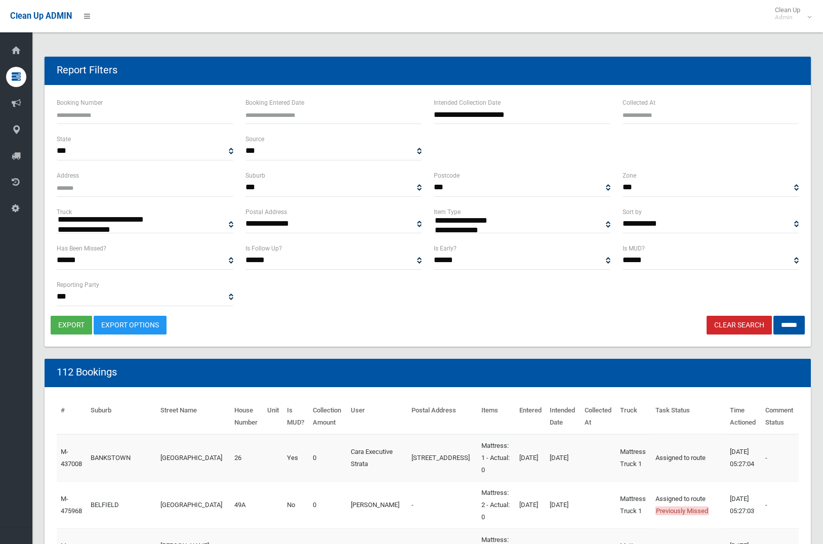
select select
click at [63, 322] on button "export" at bounding box center [72, 325] width 42 height 19
select select "**"
drag, startPoint x: 781, startPoint y: 326, endPoint x: 765, endPoint y: 327, distance: 15.7
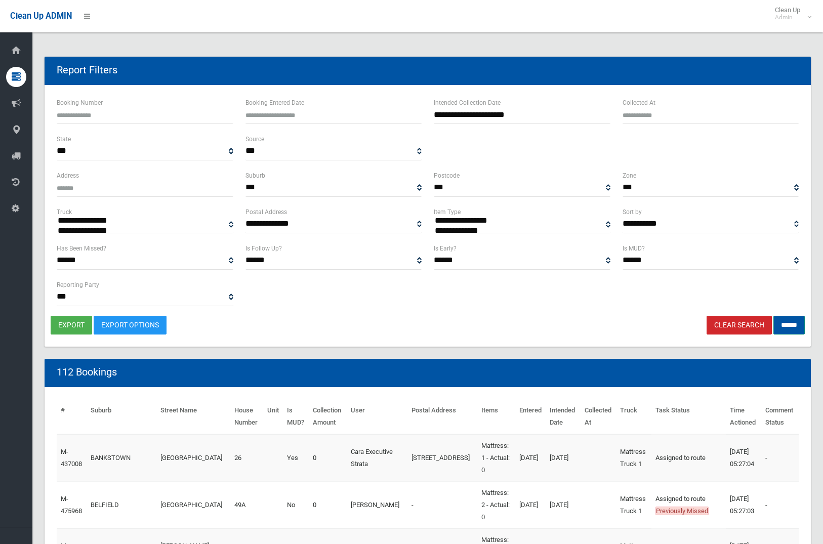
click at [781, 326] on input "******" at bounding box center [789, 325] width 31 height 19
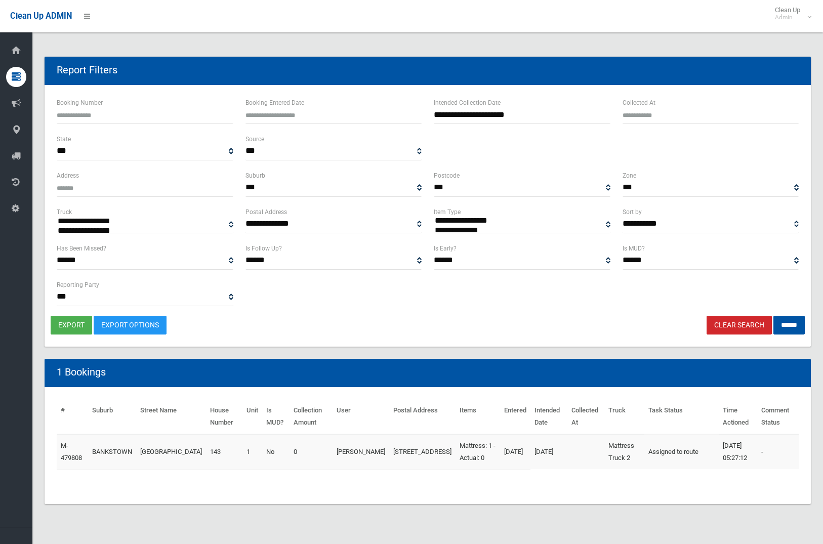
select select
click at [69, 324] on button "export" at bounding box center [72, 325] width 42 height 19
click at [734, 326] on link "Clear Search" at bounding box center [739, 325] width 65 height 19
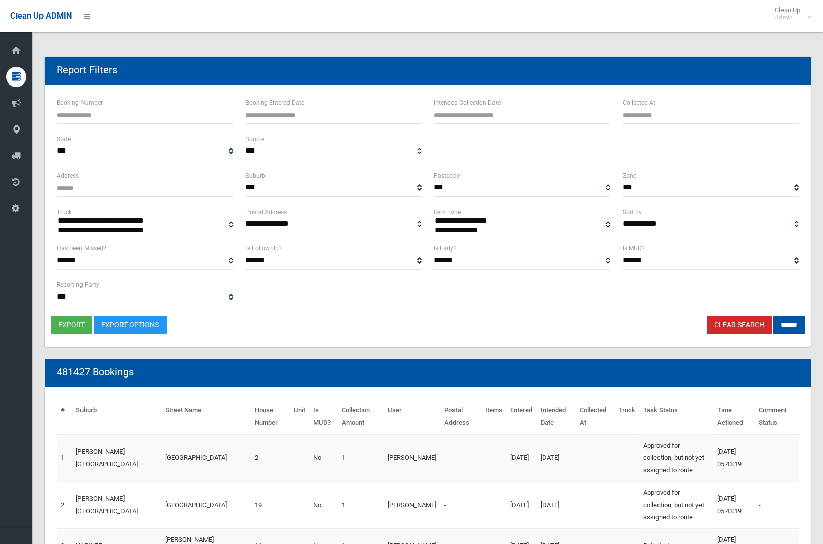
select select
click at [732, 328] on link "Clear Search" at bounding box center [739, 325] width 65 height 19
select select
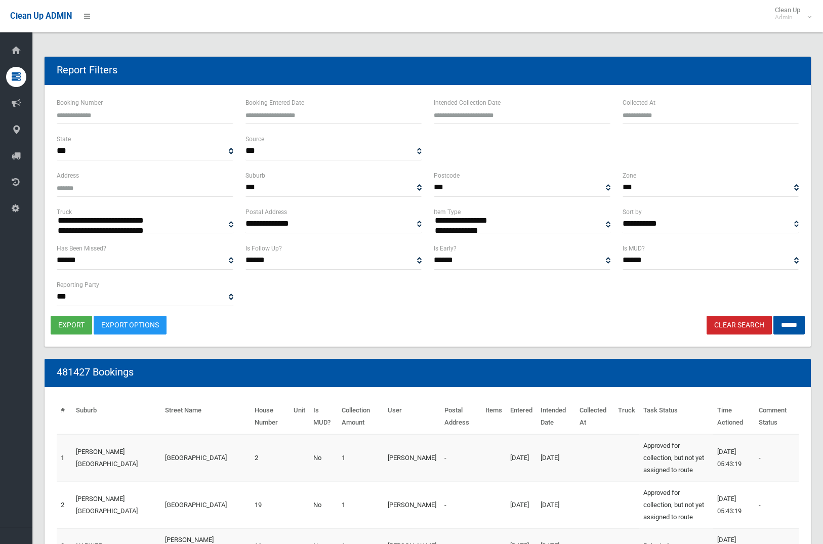
type input "**********"
click at [530, 119] on input "text" at bounding box center [522, 114] width 177 height 19
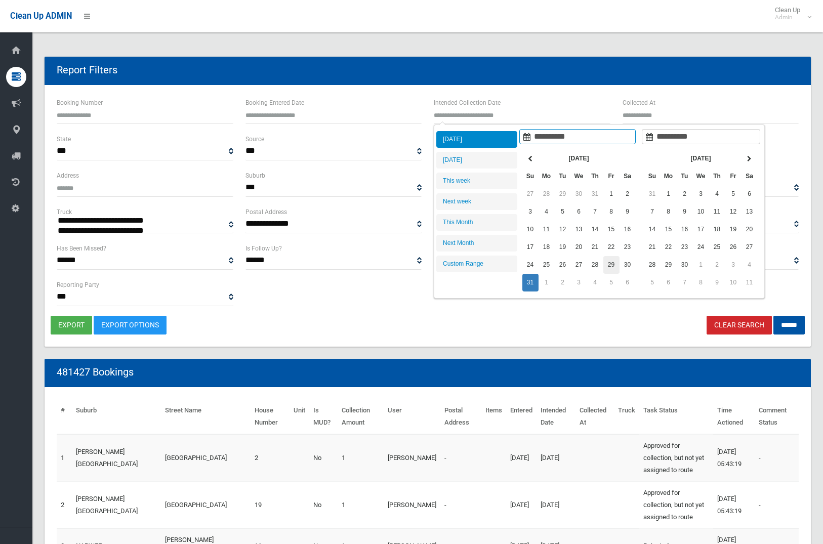
type input "**********"
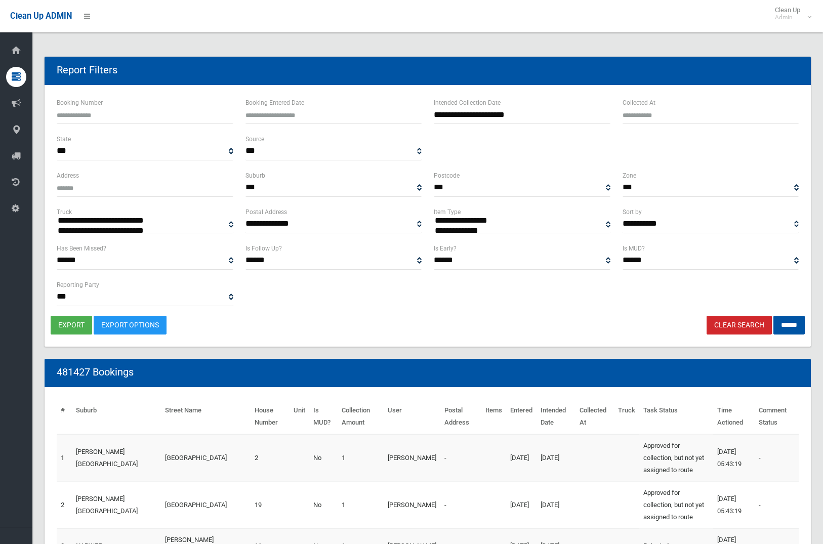
select select "**"
drag, startPoint x: 794, startPoint y: 321, endPoint x: 654, endPoint y: 330, distance: 140.1
click at [793, 321] on input "******" at bounding box center [789, 325] width 31 height 19
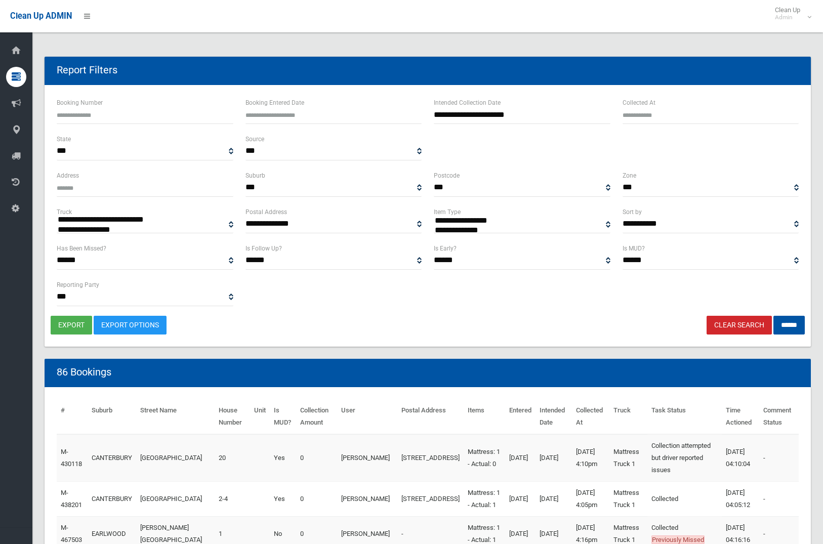
select select
click at [84, 331] on button "export" at bounding box center [72, 325] width 42 height 19
